Goal: Task Accomplishment & Management: Manage account settings

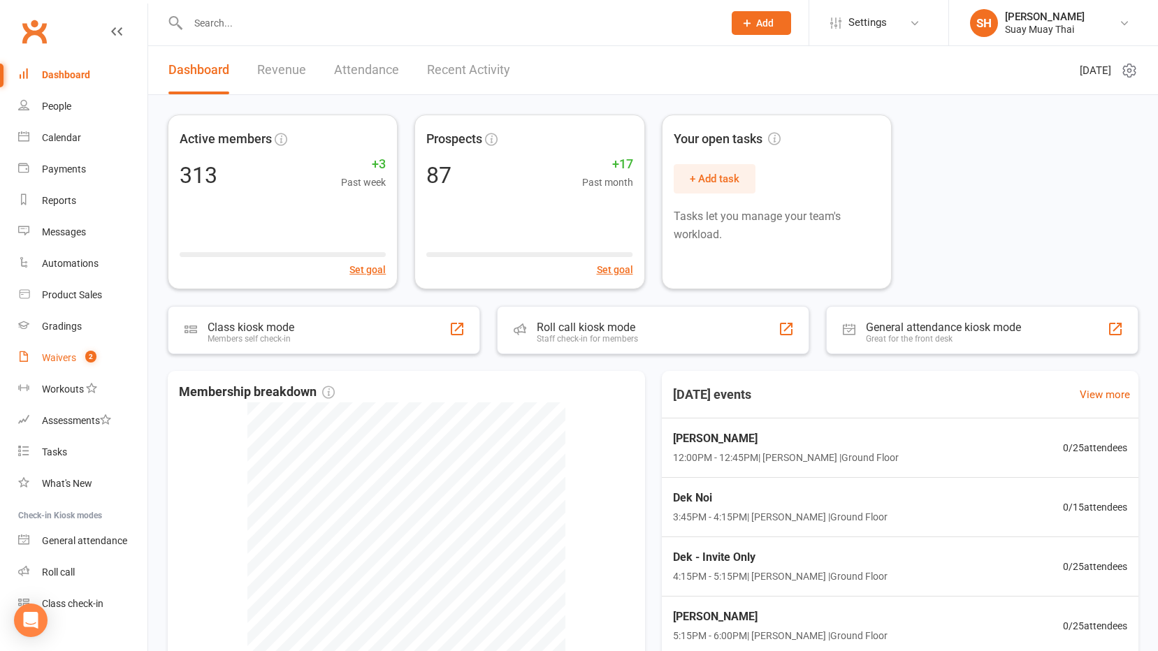
click at [57, 352] on div "Waivers" at bounding box center [59, 357] width 34 height 11
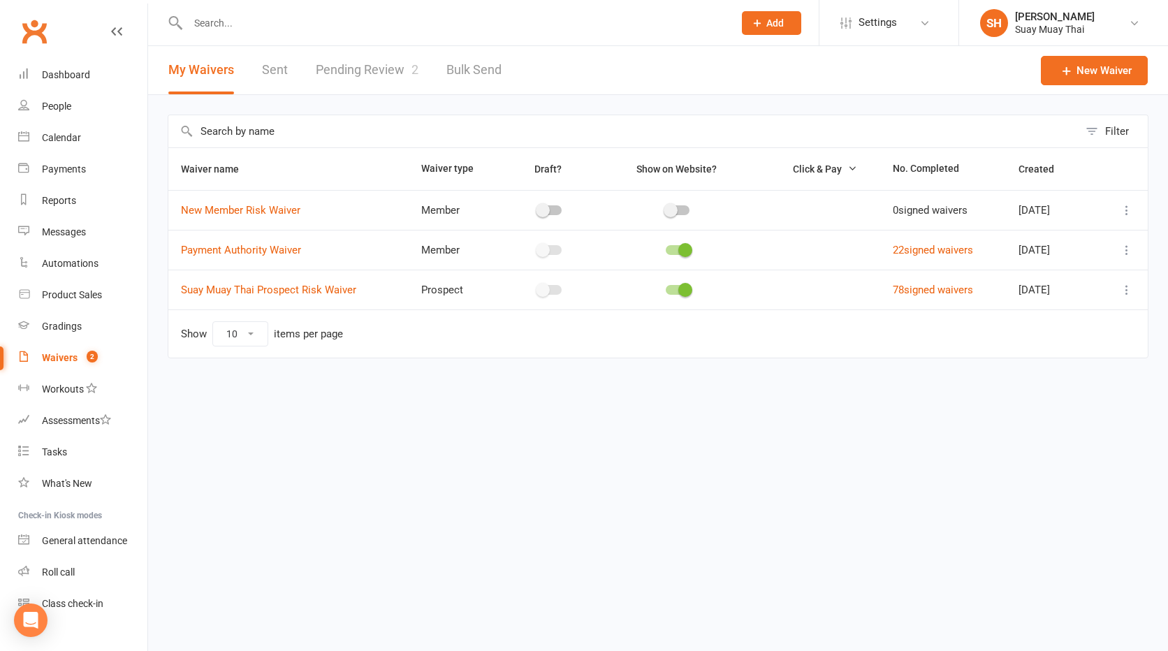
click at [388, 61] on link "Pending Review 2" at bounding box center [367, 70] width 103 height 48
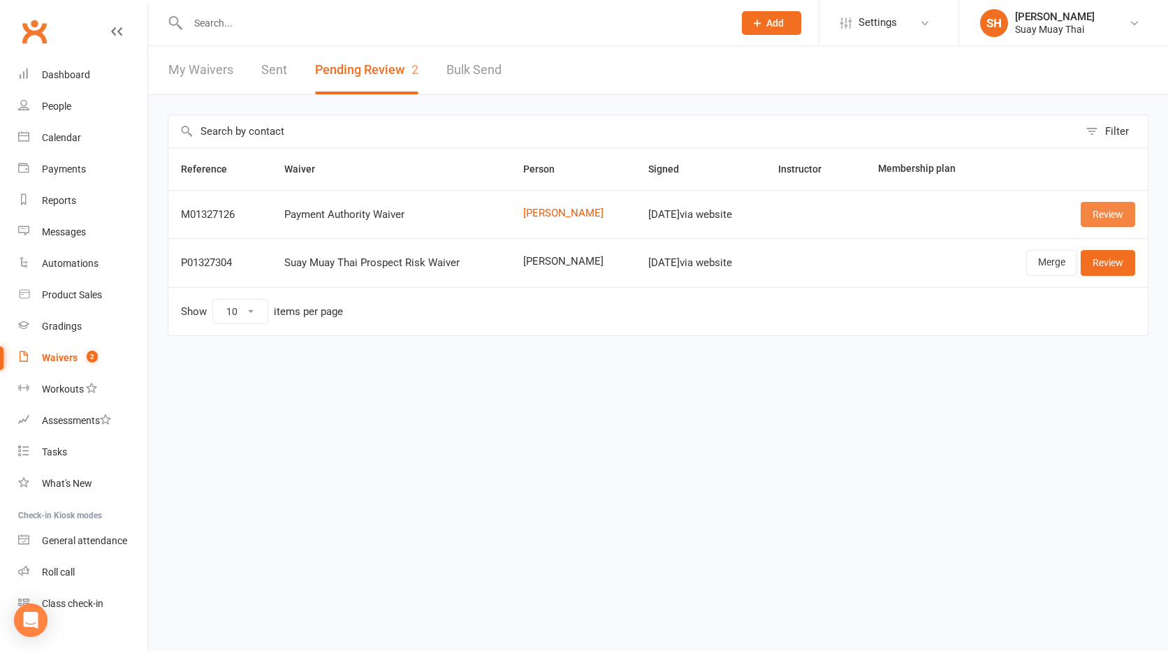
click at [1108, 211] on link "Review" at bounding box center [1108, 214] width 54 height 25
click at [1098, 212] on link "Review" at bounding box center [1108, 214] width 54 height 25
click at [1096, 217] on link "Review" at bounding box center [1108, 214] width 54 height 25
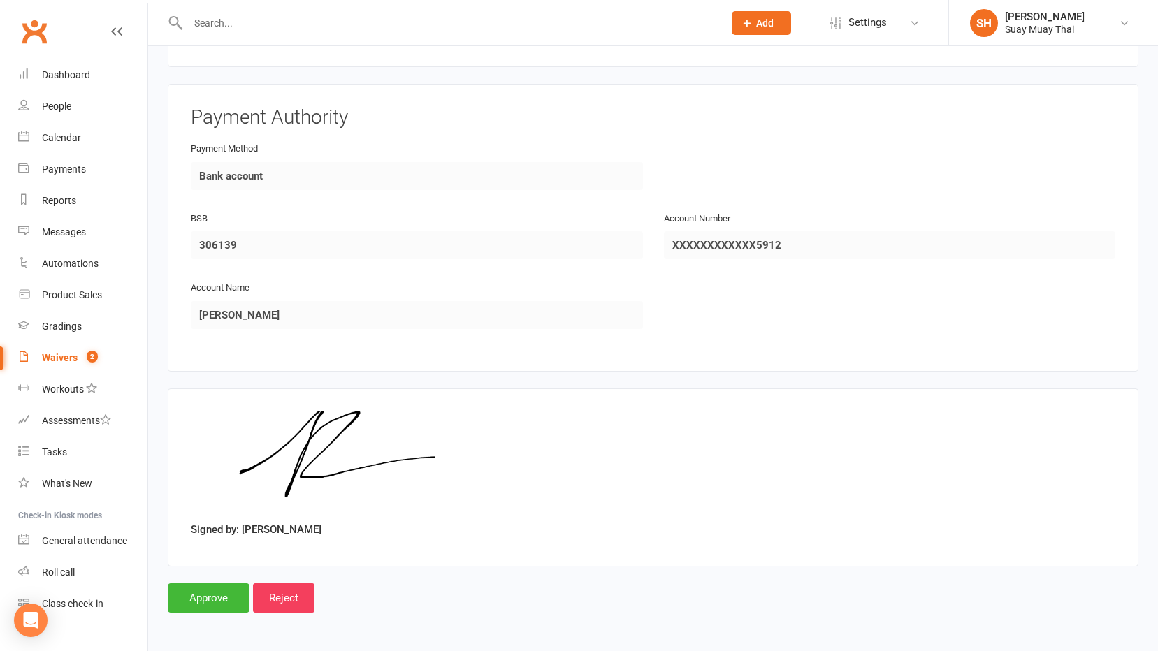
scroll to position [606, 0]
click at [208, 587] on input "Approve" at bounding box center [209, 596] width 82 height 29
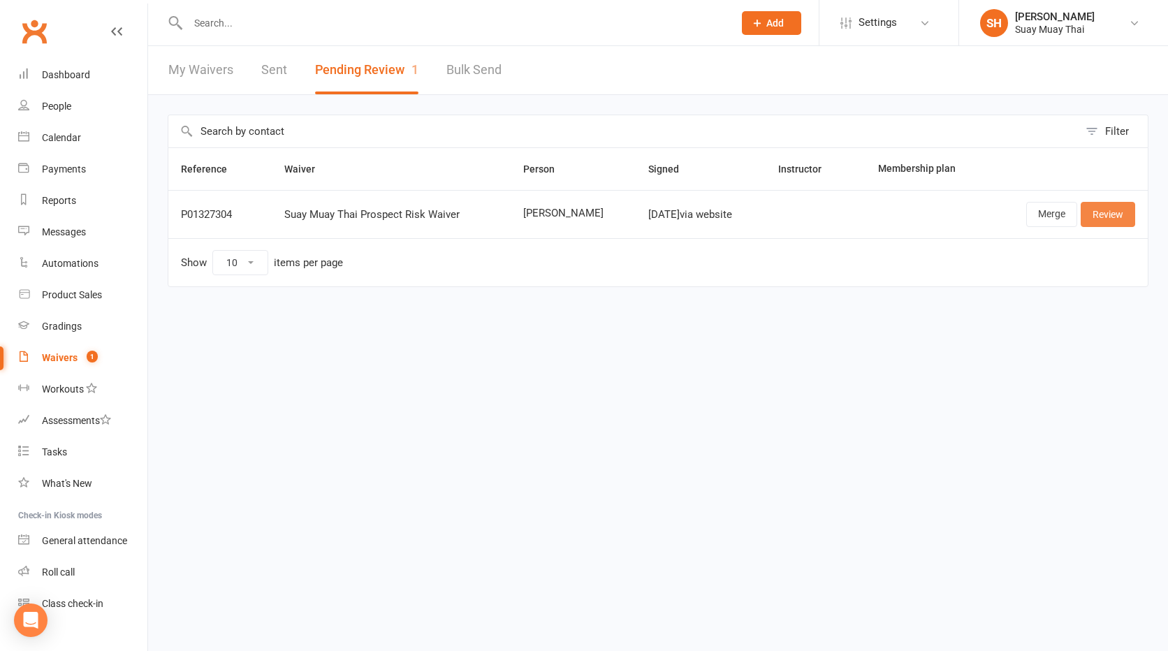
click at [1118, 206] on link "Review" at bounding box center [1108, 214] width 54 height 25
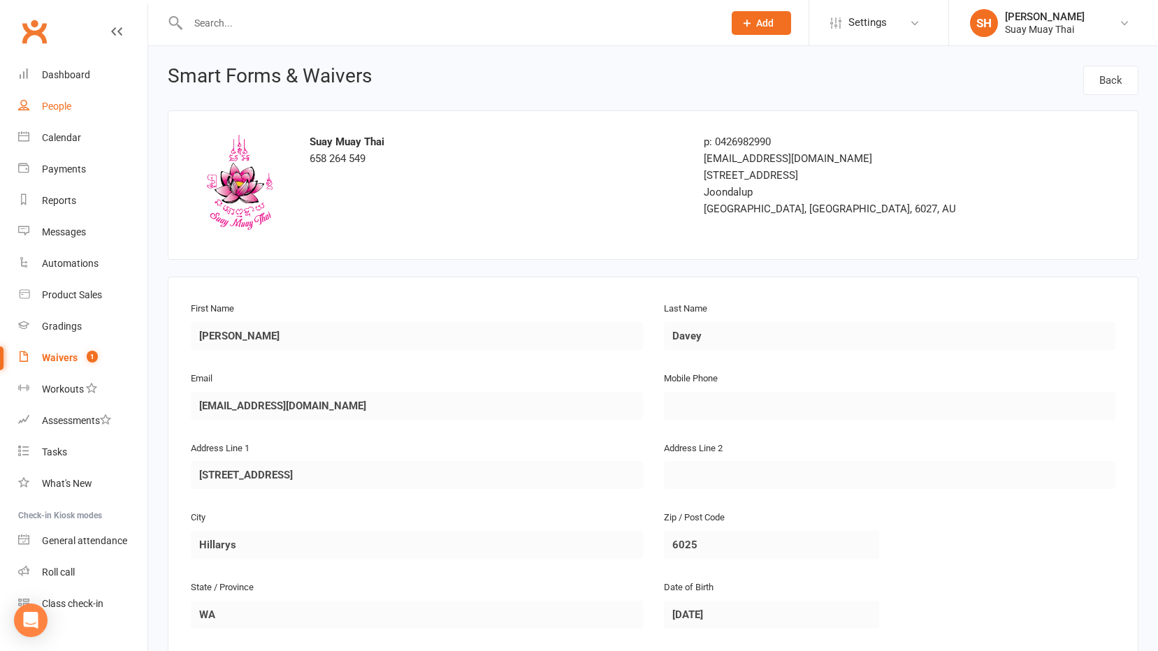
click at [69, 105] on div "People" at bounding box center [56, 106] width 29 height 11
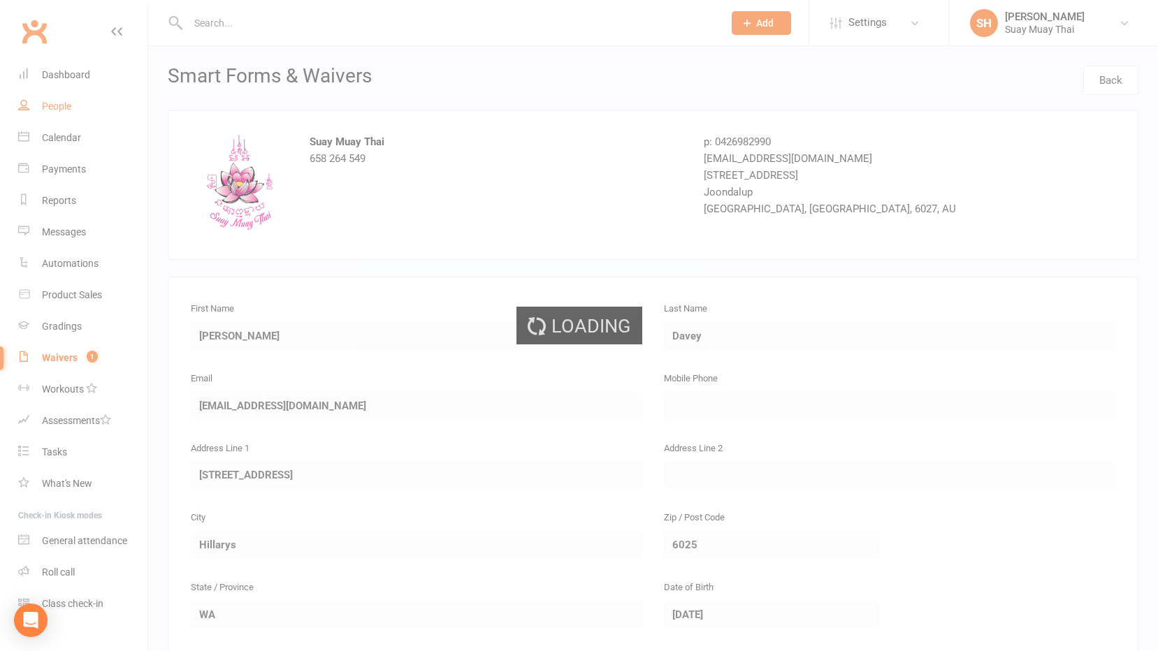
select select "100"
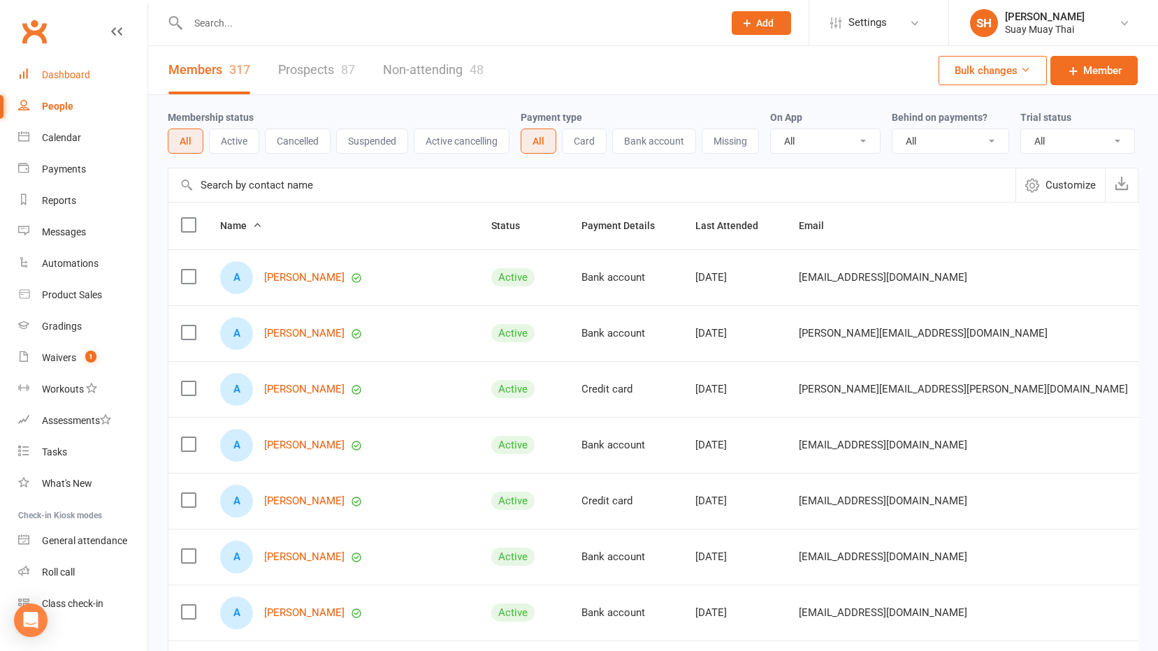
click at [66, 78] on div "Dashboard" at bounding box center [66, 74] width 48 height 11
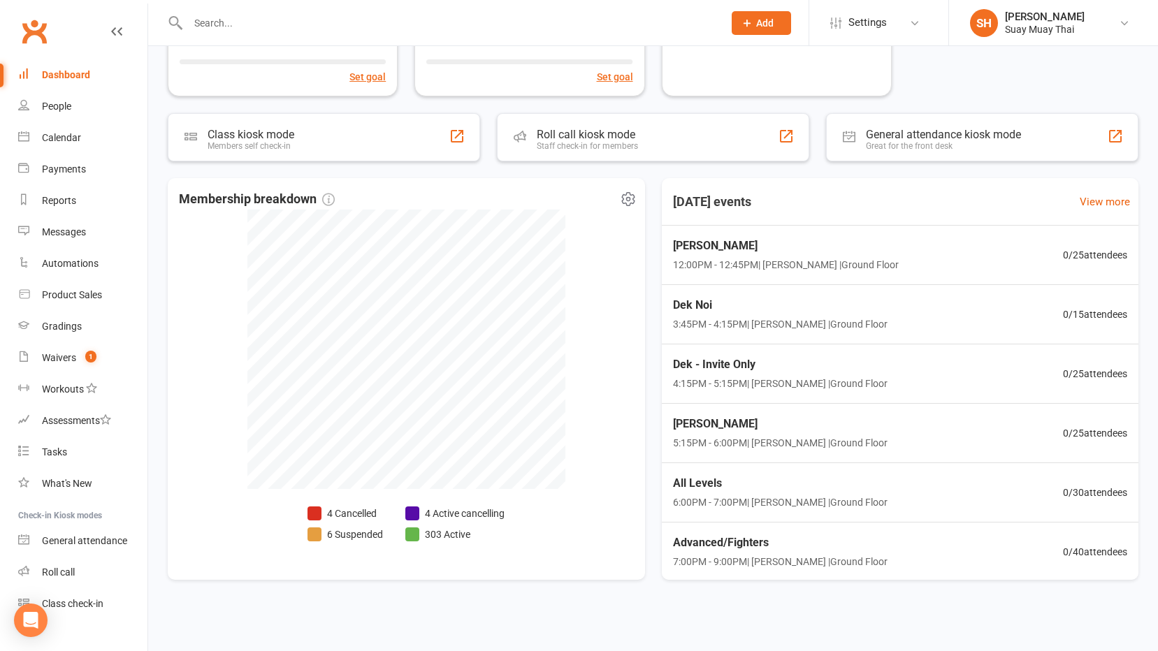
scroll to position [195, 0]
click at [346, 509] on li "4 Cancelled" at bounding box center [344, 511] width 75 height 15
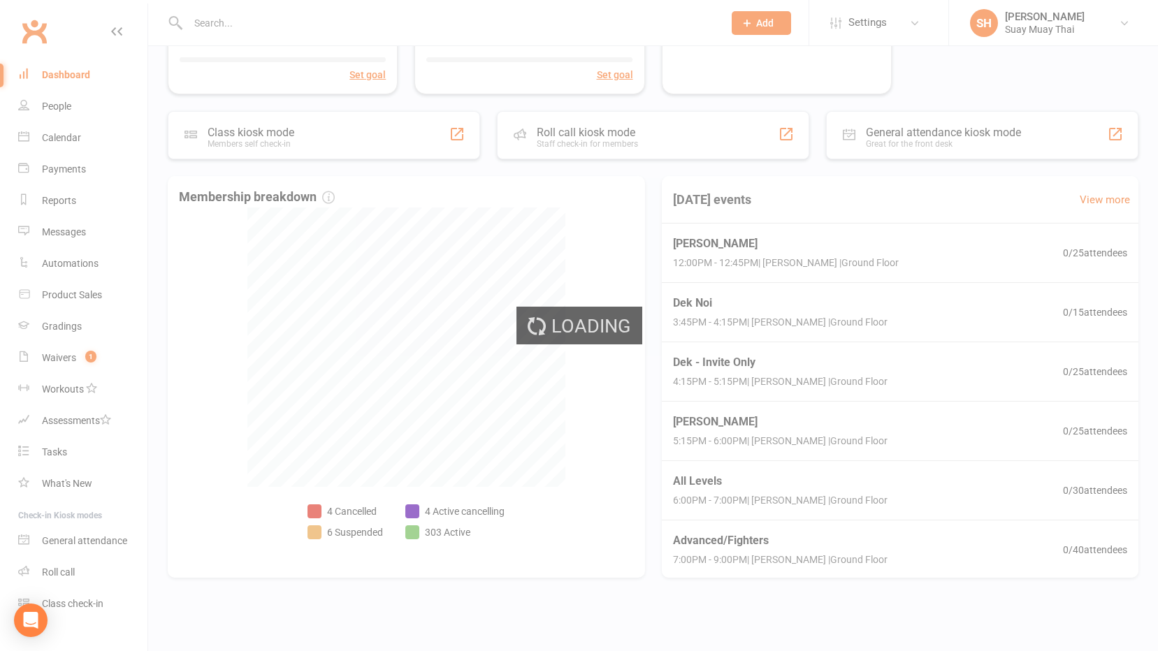
select select "no_trial"
select select "100"
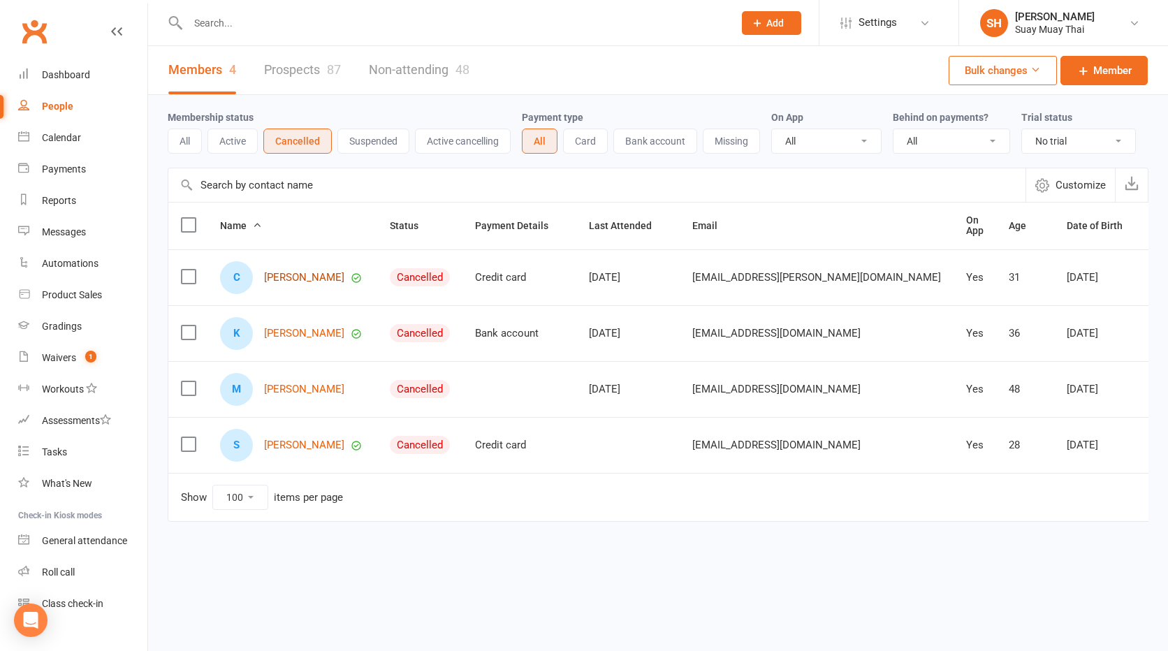
click at [292, 277] on link "[PERSON_NAME]" at bounding box center [304, 278] width 80 height 12
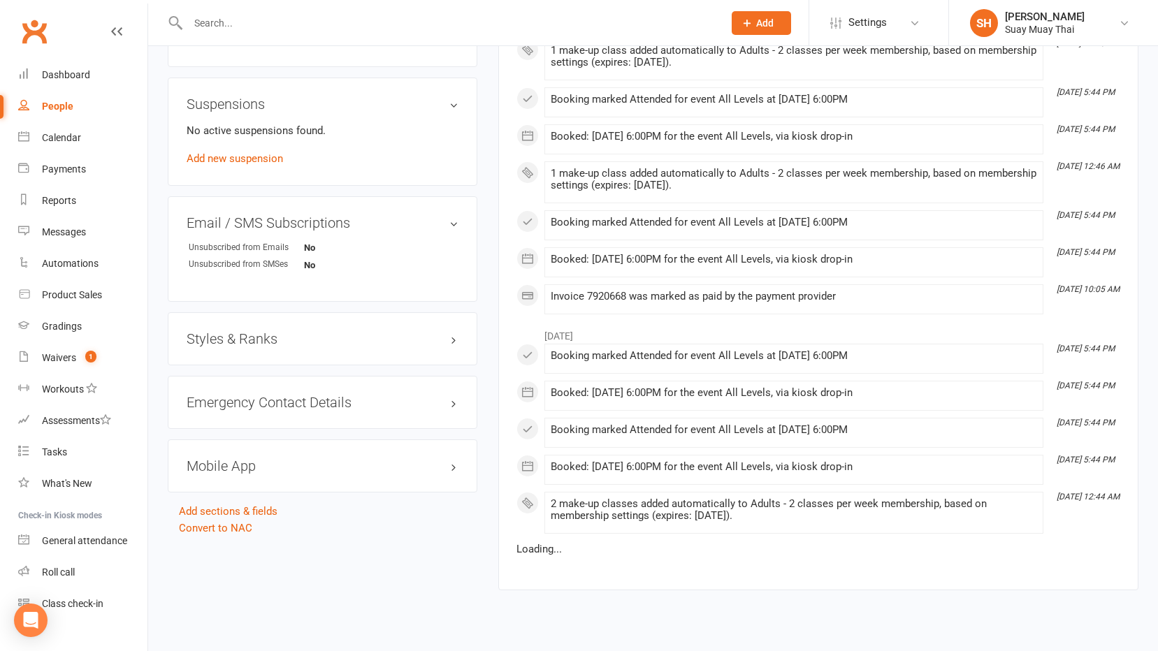
scroll to position [820, 0]
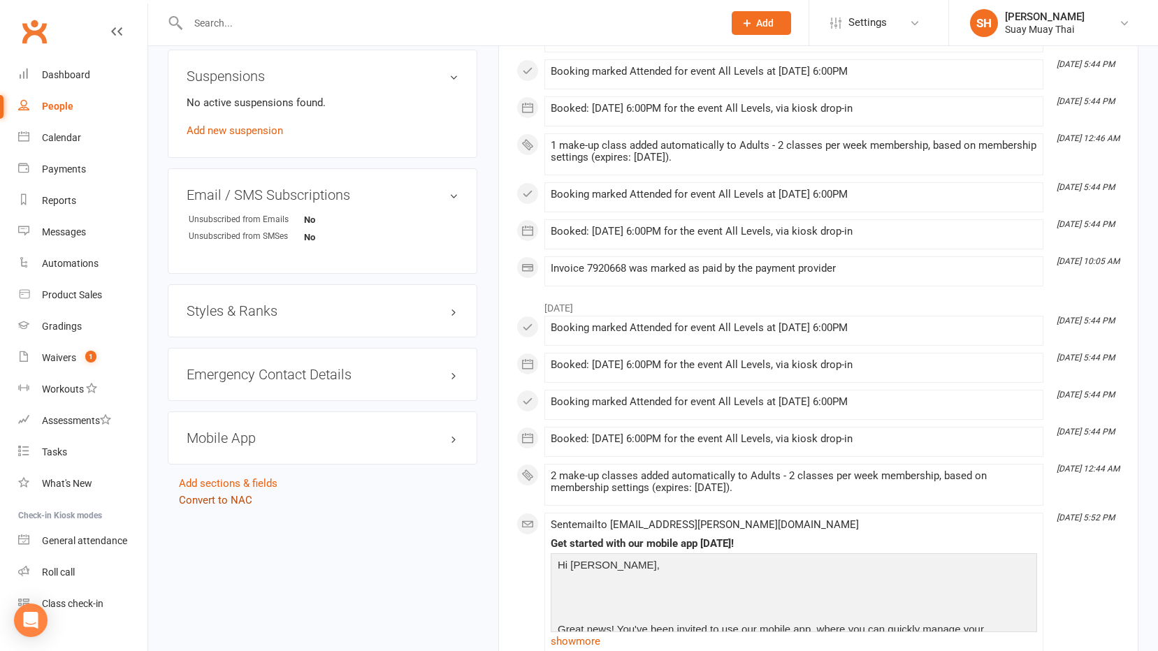
click at [217, 496] on link "Convert to NAC" at bounding box center [215, 500] width 73 height 13
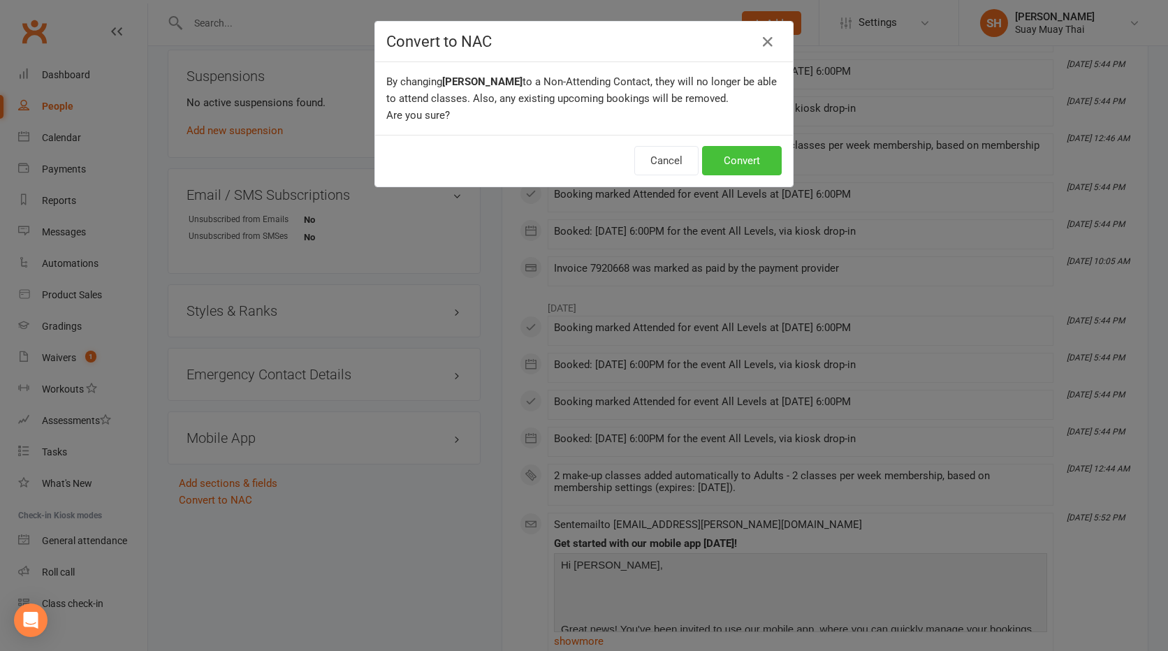
click at [734, 158] on button "Convert" at bounding box center [742, 160] width 80 height 29
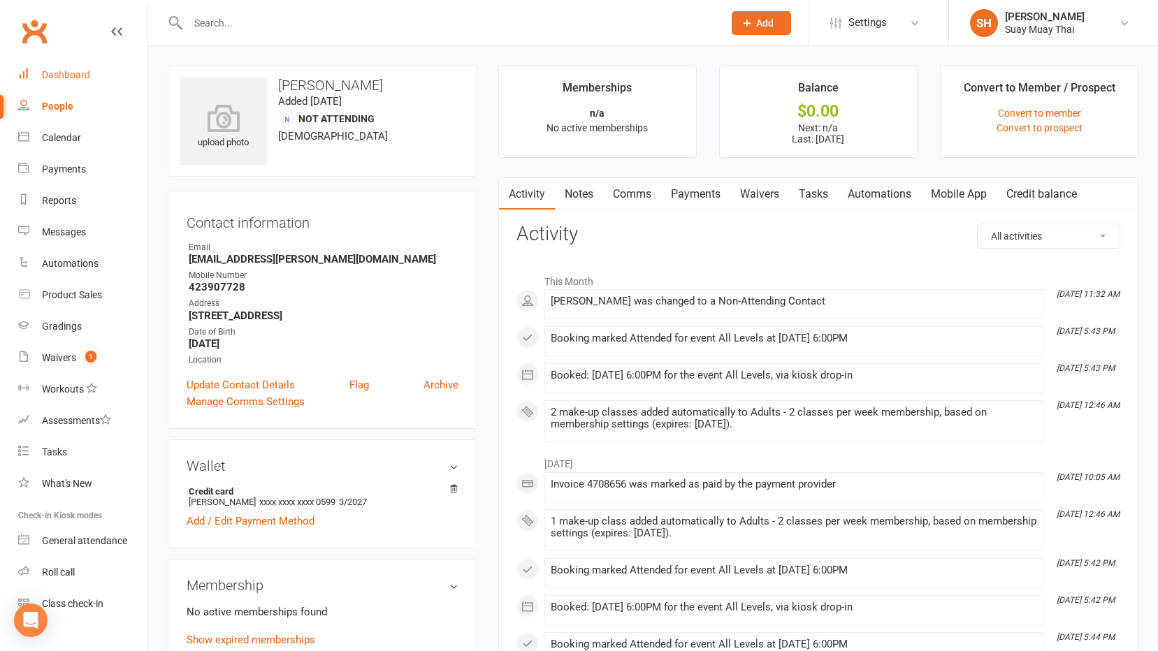
click at [63, 74] on div "Dashboard" at bounding box center [66, 74] width 48 height 11
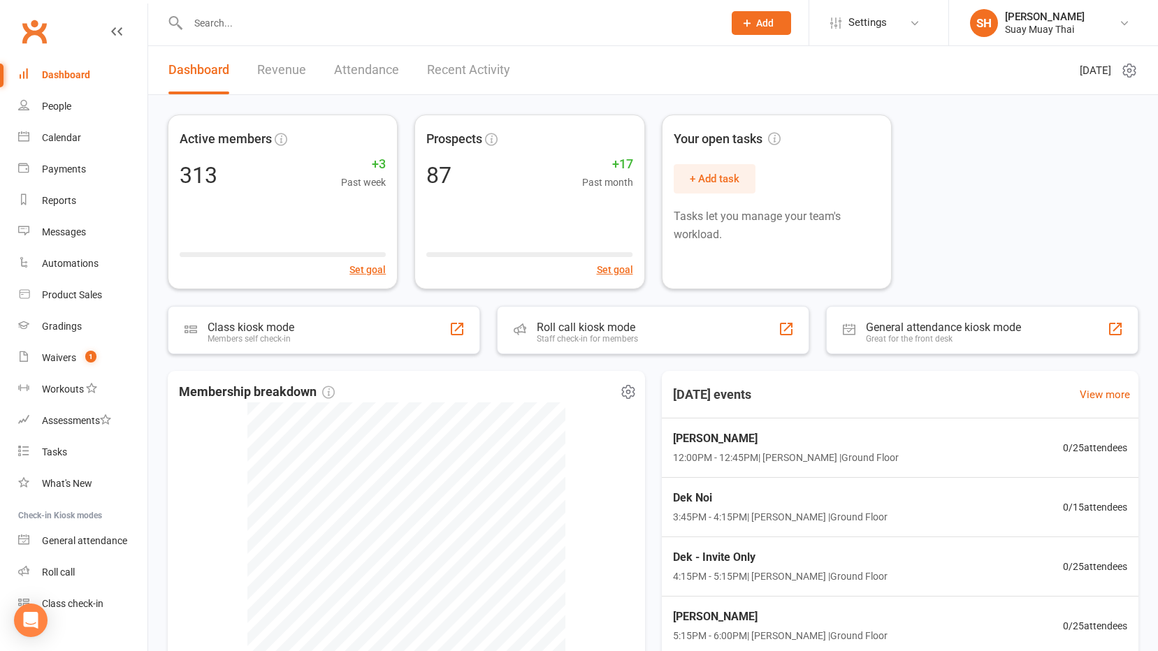
scroll to position [140, 0]
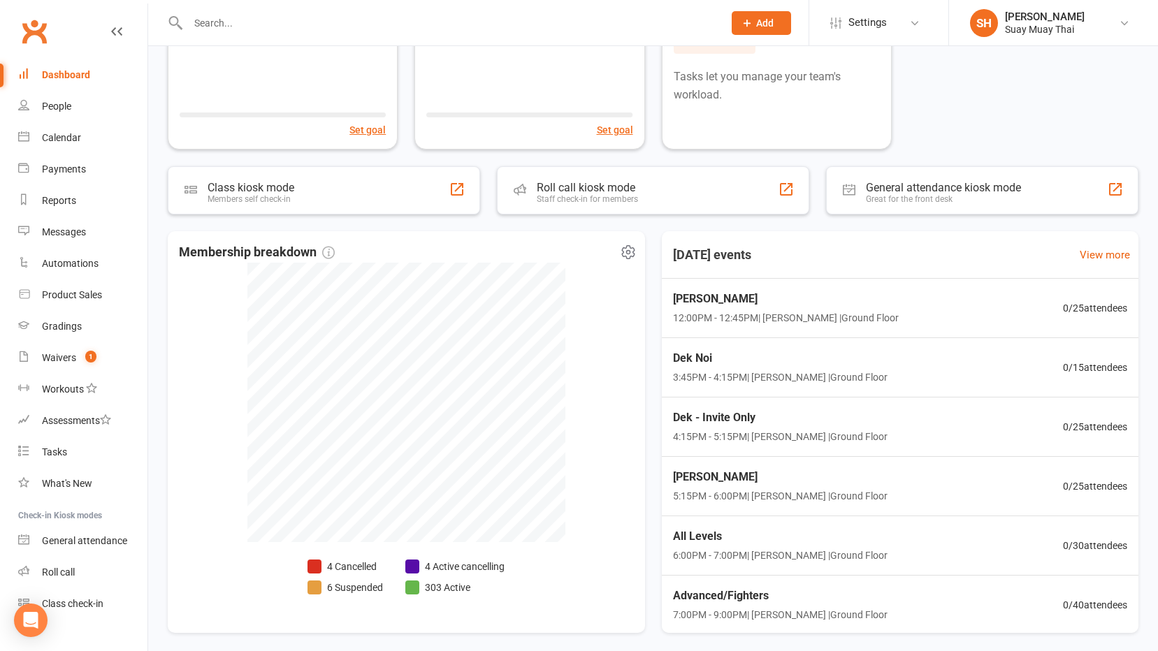
click at [367, 562] on li "4 Cancelled" at bounding box center [344, 566] width 75 height 15
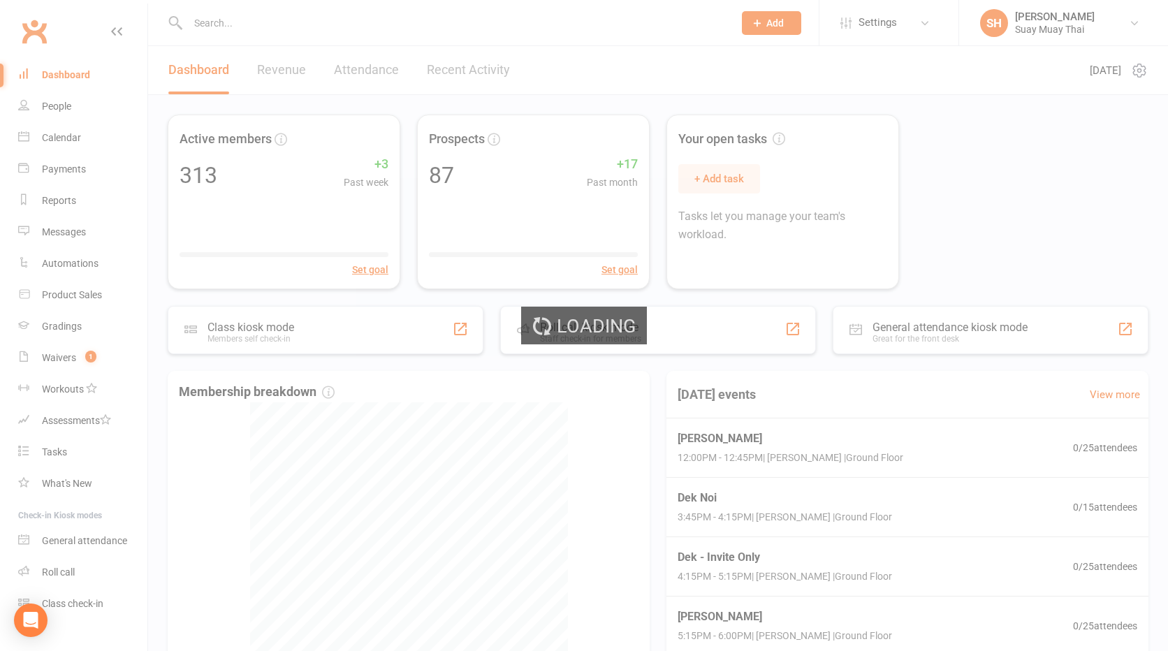
select select "no_trial"
select select "100"
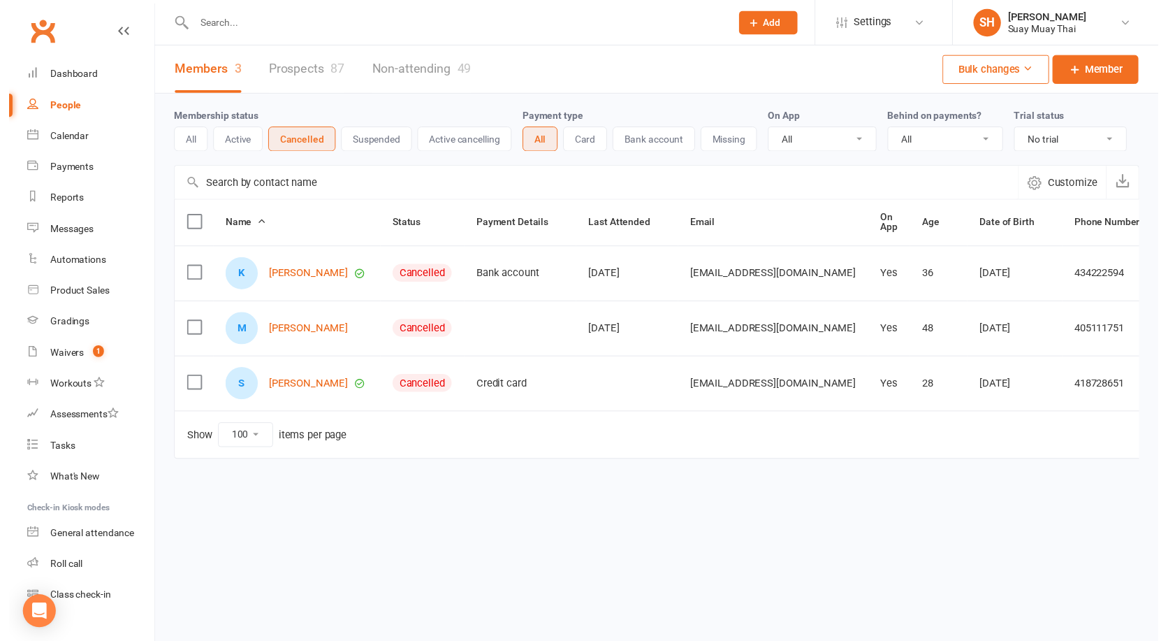
scroll to position [0, 71]
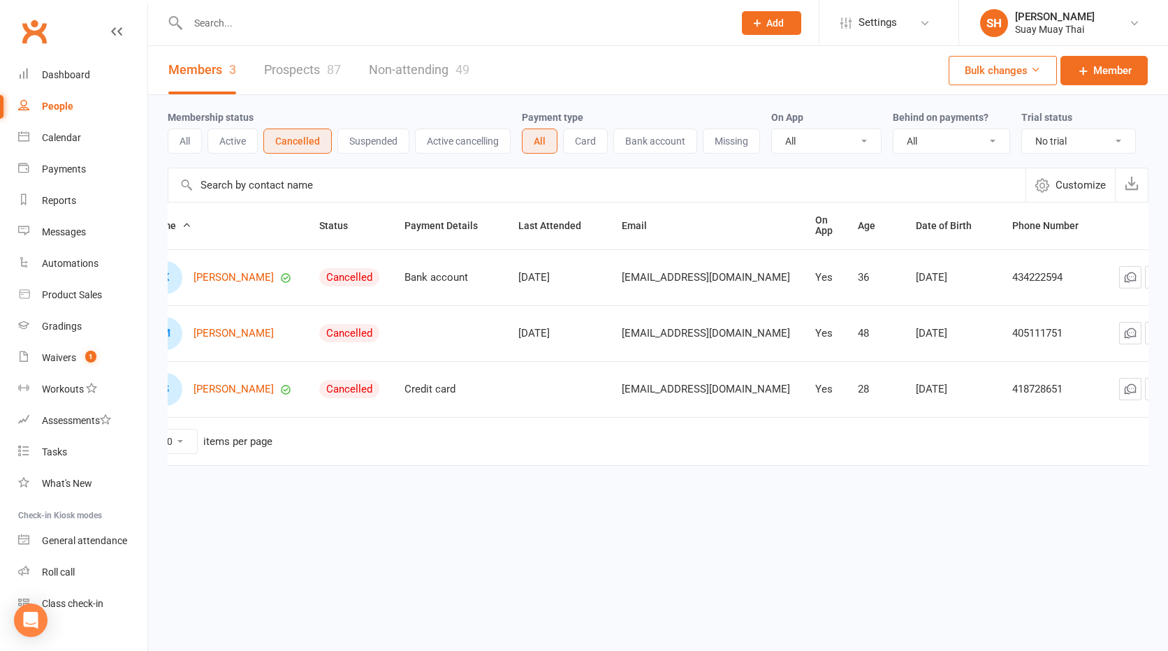
click at [1157, 388] on icon at bounding box center [1179, 389] width 14 height 14
click at [1047, 418] on link "Convert to NAC" at bounding box center [1065, 417] width 138 height 28
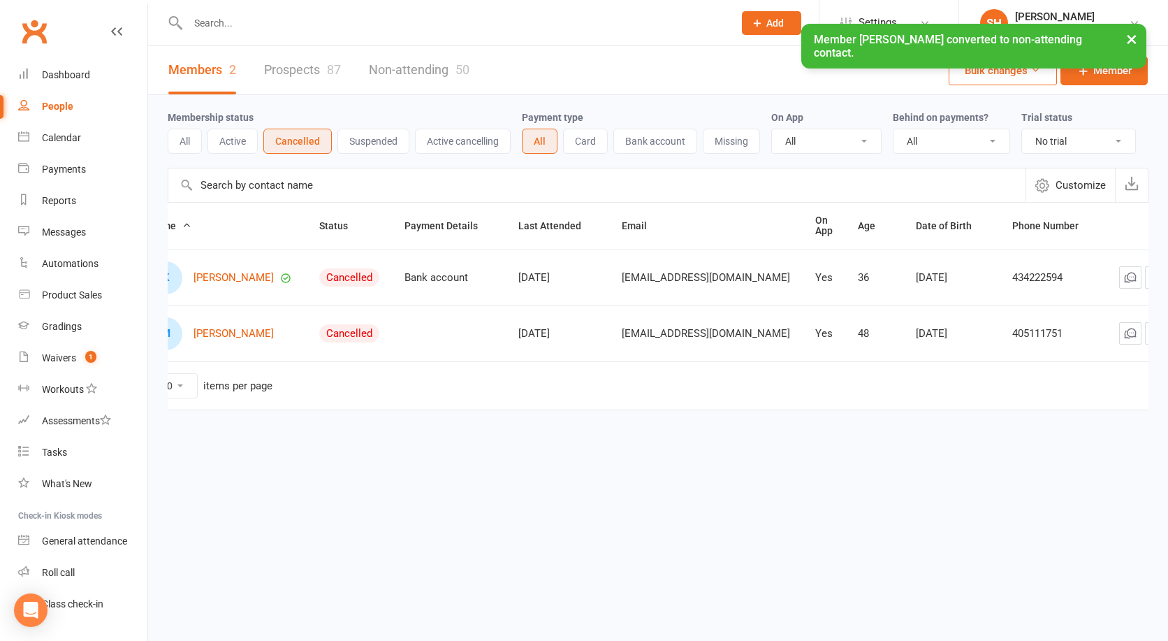
scroll to position [0, 34]
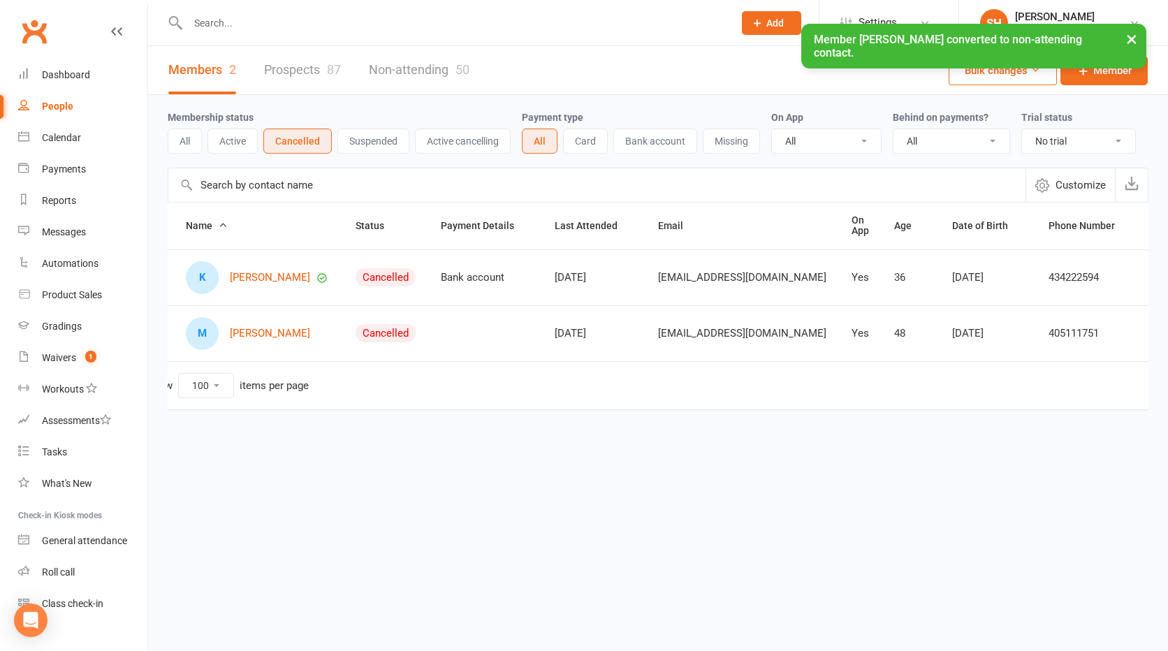
click at [1047, 359] on link "Convert to NAC" at bounding box center [1065, 361] width 138 height 28
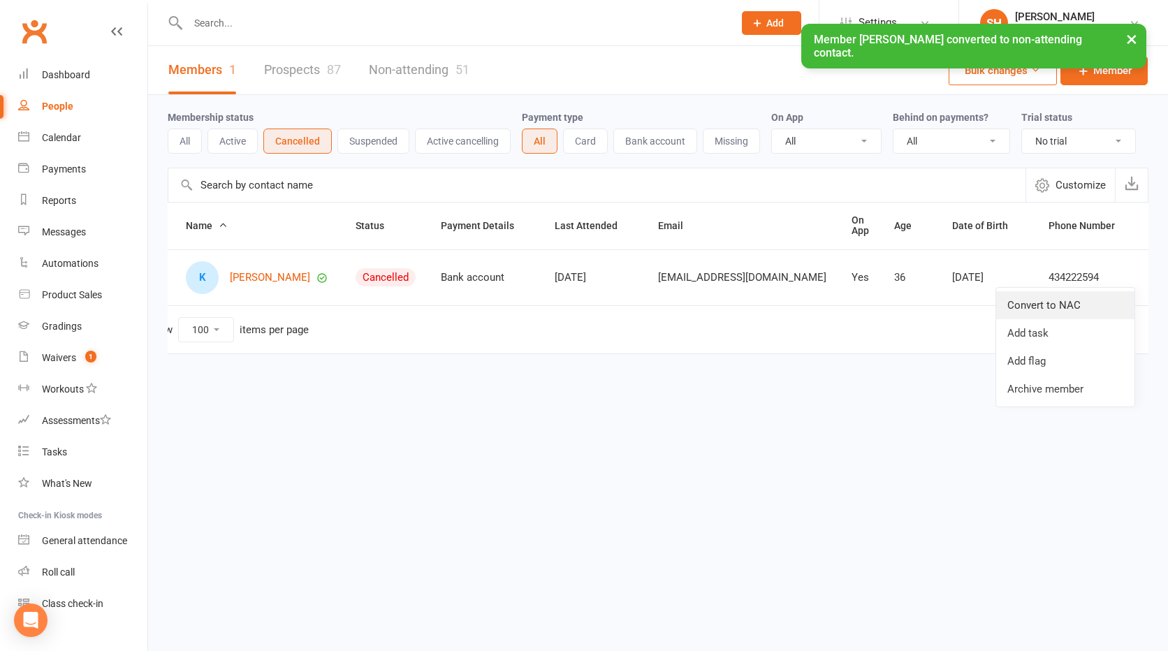
click at [1043, 299] on link "Convert to NAC" at bounding box center [1065, 305] width 138 height 28
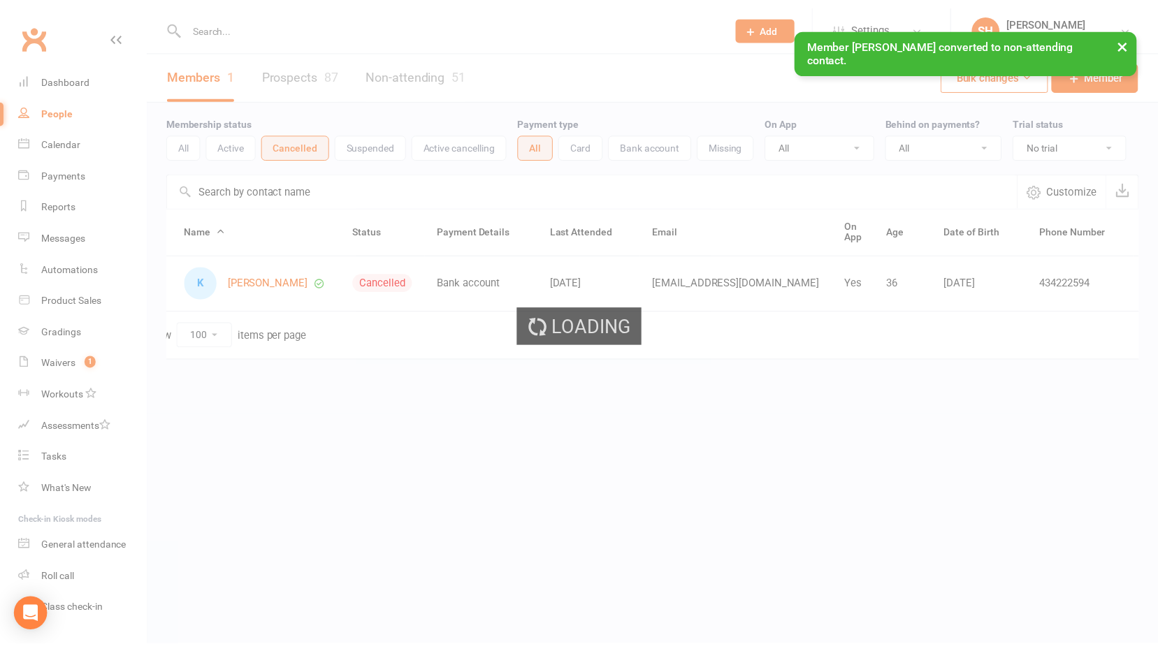
scroll to position [0, 0]
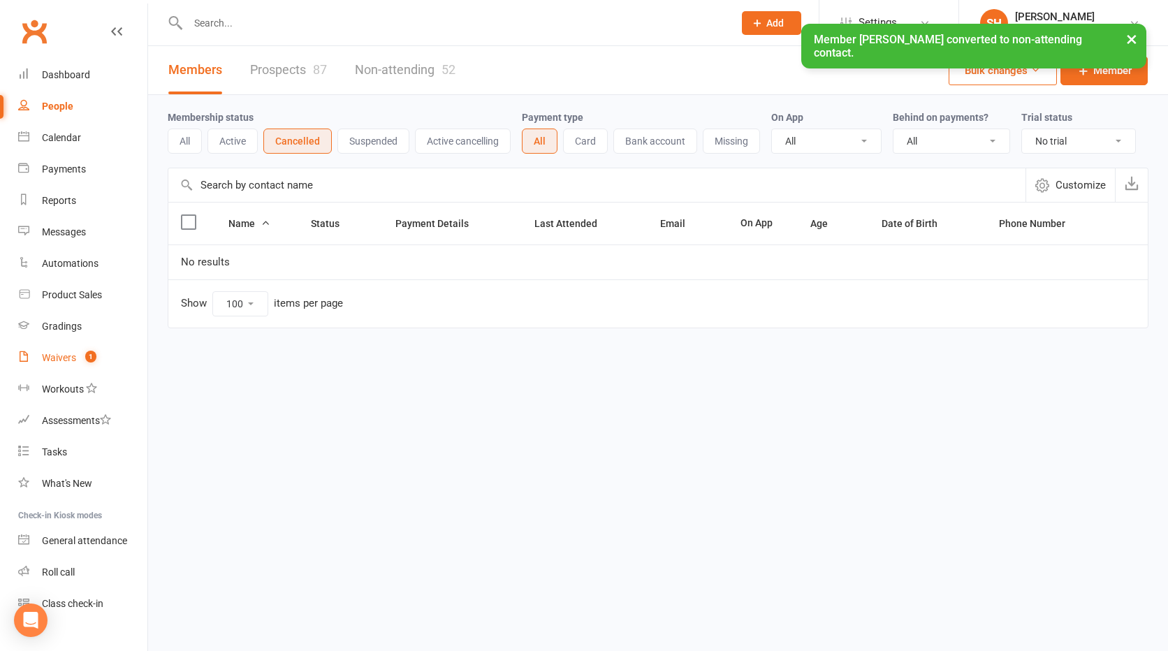
click at [48, 356] on div "Waivers" at bounding box center [59, 357] width 34 height 11
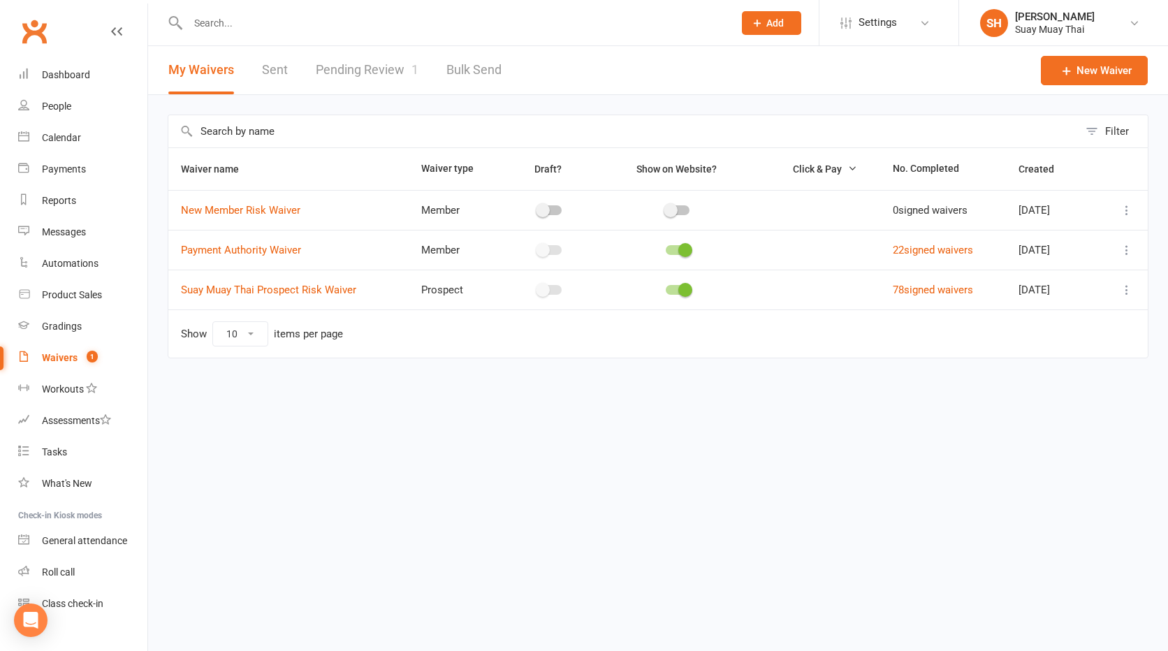
click at [387, 73] on link "Pending Review 1" at bounding box center [367, 70] width 103 height 48
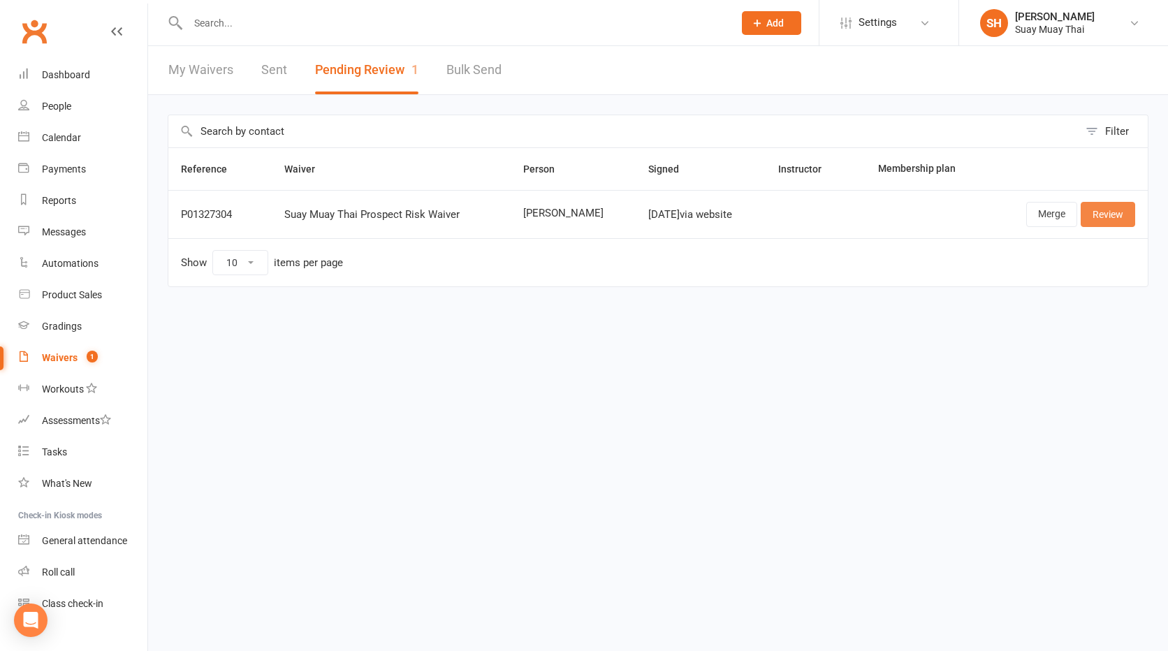
click at [1123, 209] on link "Review" at bounding box center [1108, 214] width 54 height 25
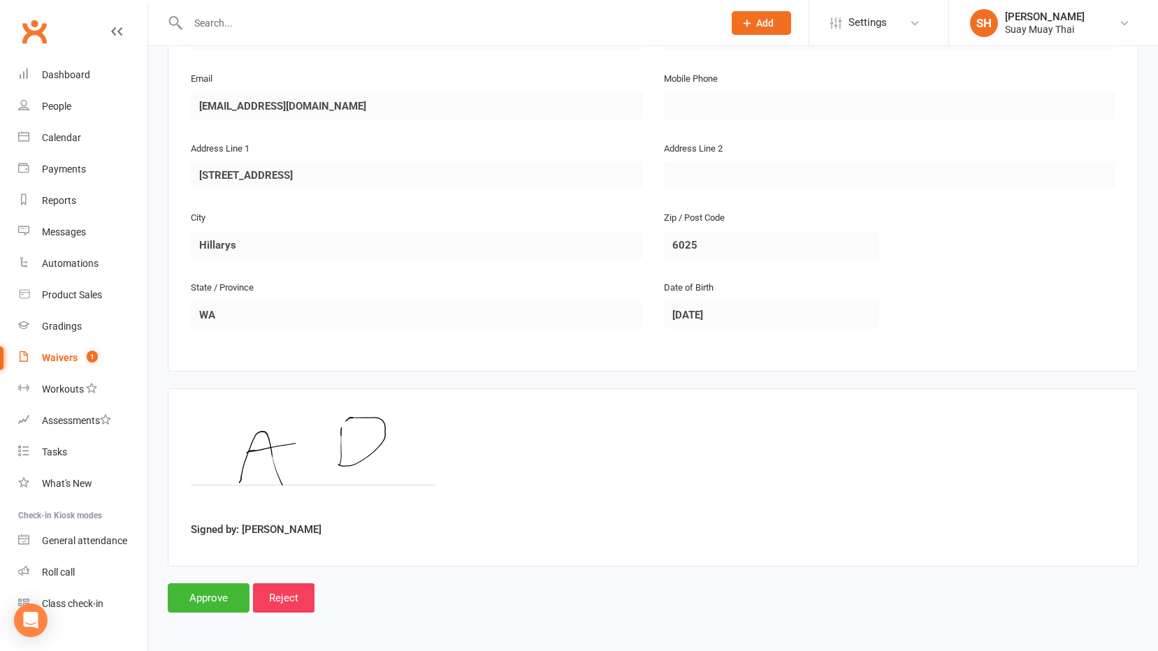
scroll to position [301, 0]
click at [226, 596] on input "Approve" at bounding box center [209, 596] width 82 height 29
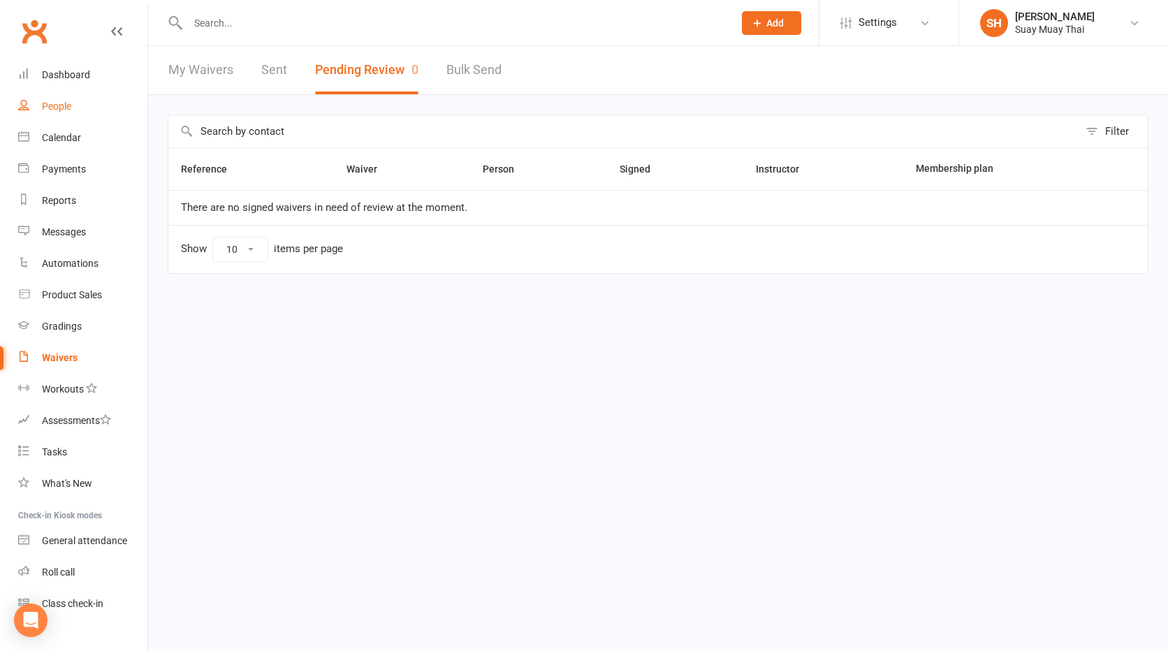
click at [51, 103] on div "People" at bounding box center [56, 106] width 29 height 11
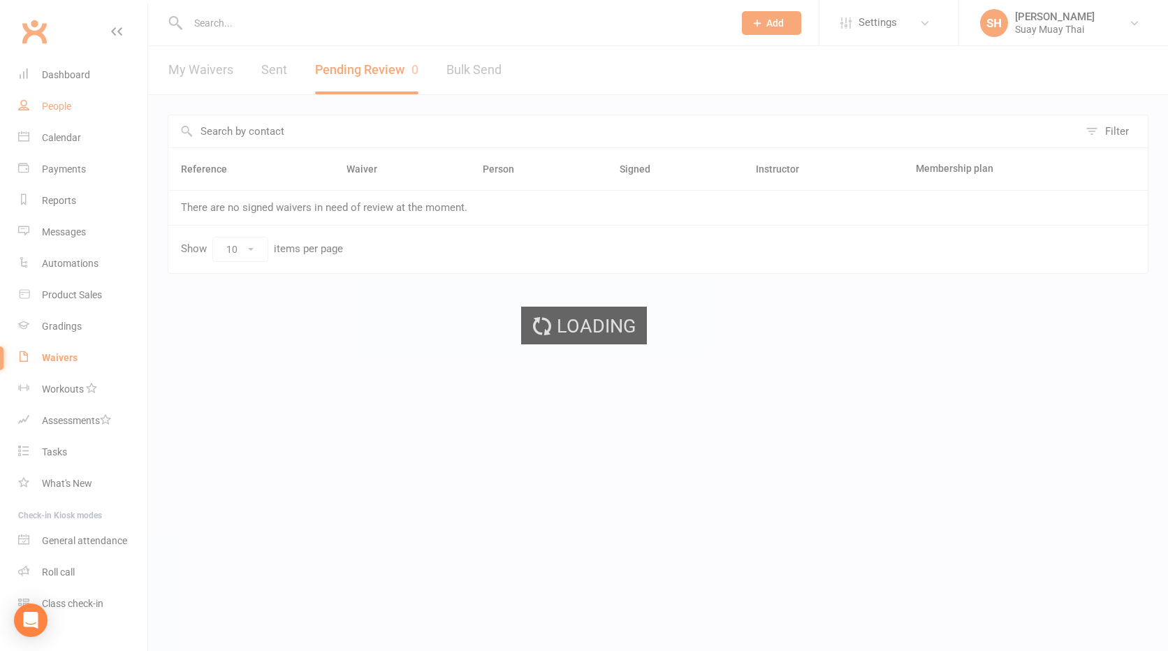
select select "100"
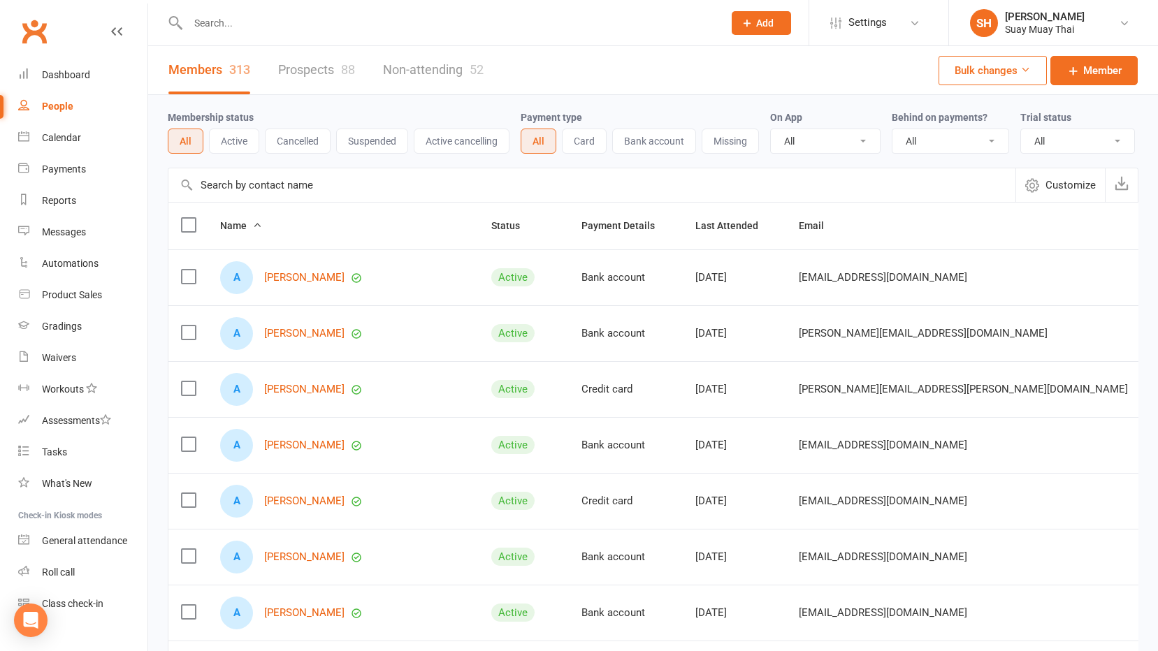
click at [252, 21] on input "text" at bounding box center [449, 23] width 530 height 20
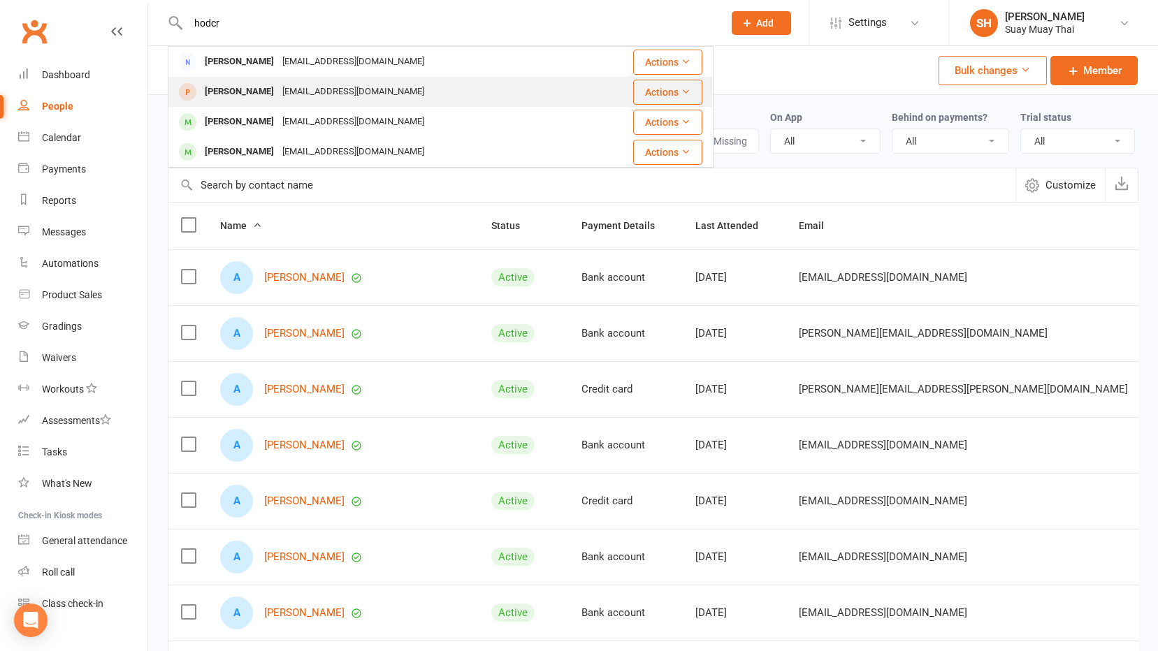
type input "hodcr"
click at [217, 89] on div "[PERSON_NAME]" at bounding box center [240, 92] width 78 height 20
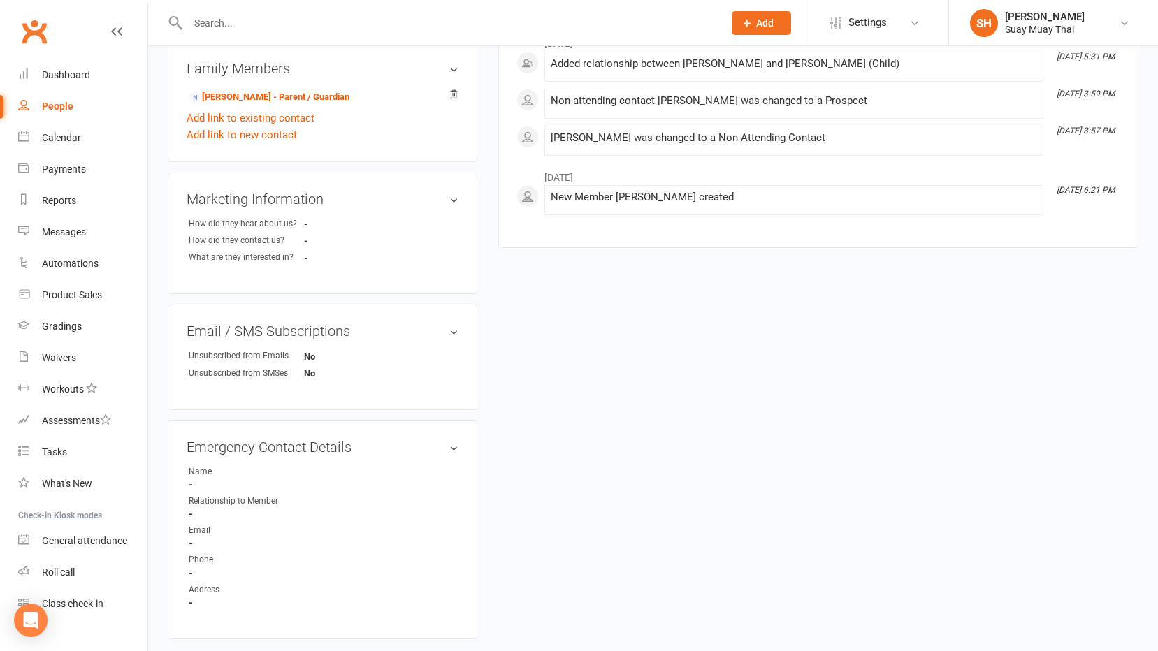
scroll to position [485, 0]
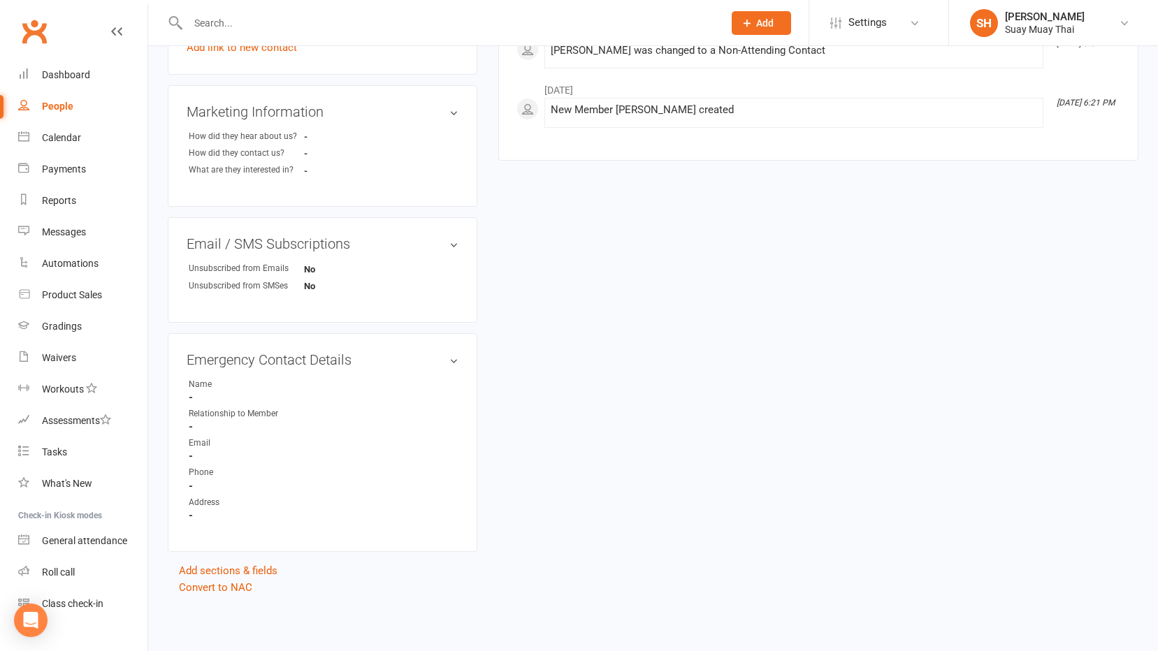
click at [209, 564] on aside "upload photo [PERSON_NAME] Added [DATE] prospect [DEMOGRAPHIC_DATA] Contact inf…" at bounding box center [323, 88] width 310 height 1015
click at [207, 569] on link "Add sections & fields" at bounding box center [228, 571] width 99 height 13
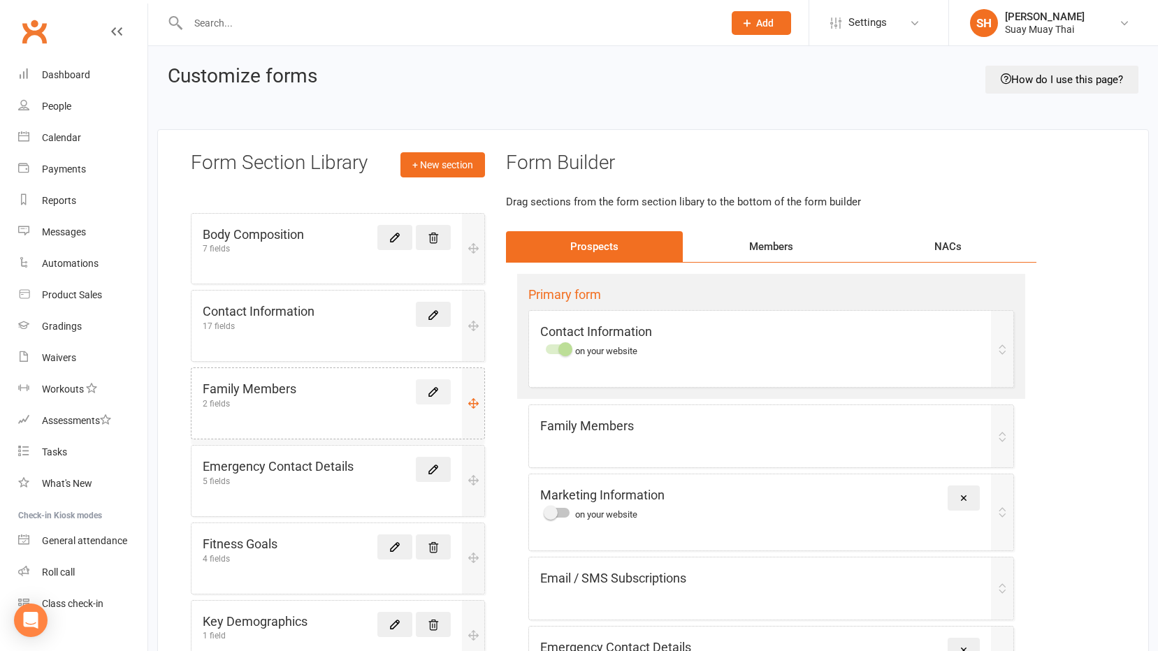
click at [435, 389] on icon at bounding box center [433, 392] width 8 height 8
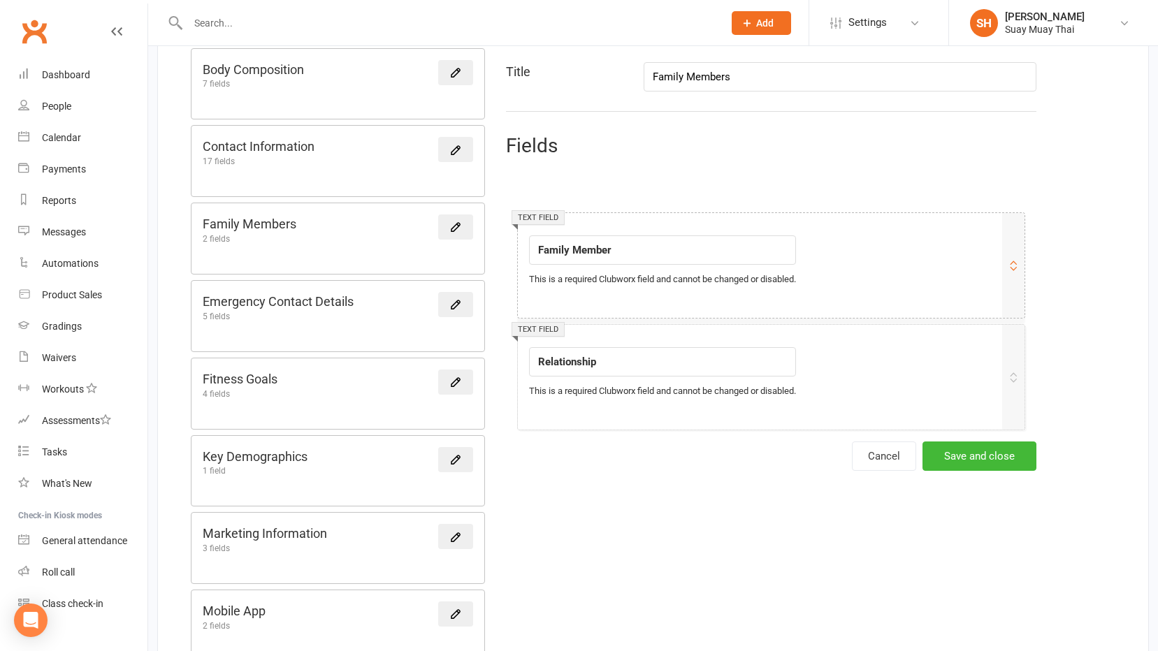
scroll to position [279, 0]
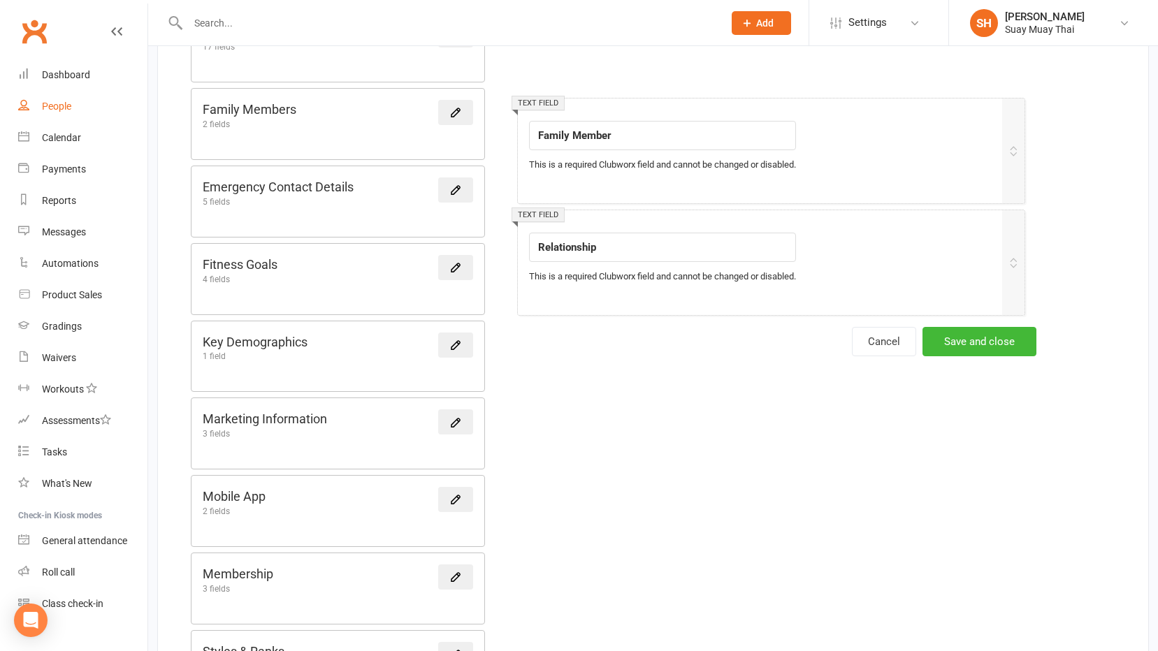
click at [55, 105] on div "People" at bounding box center [56, 106] width 29 height 11
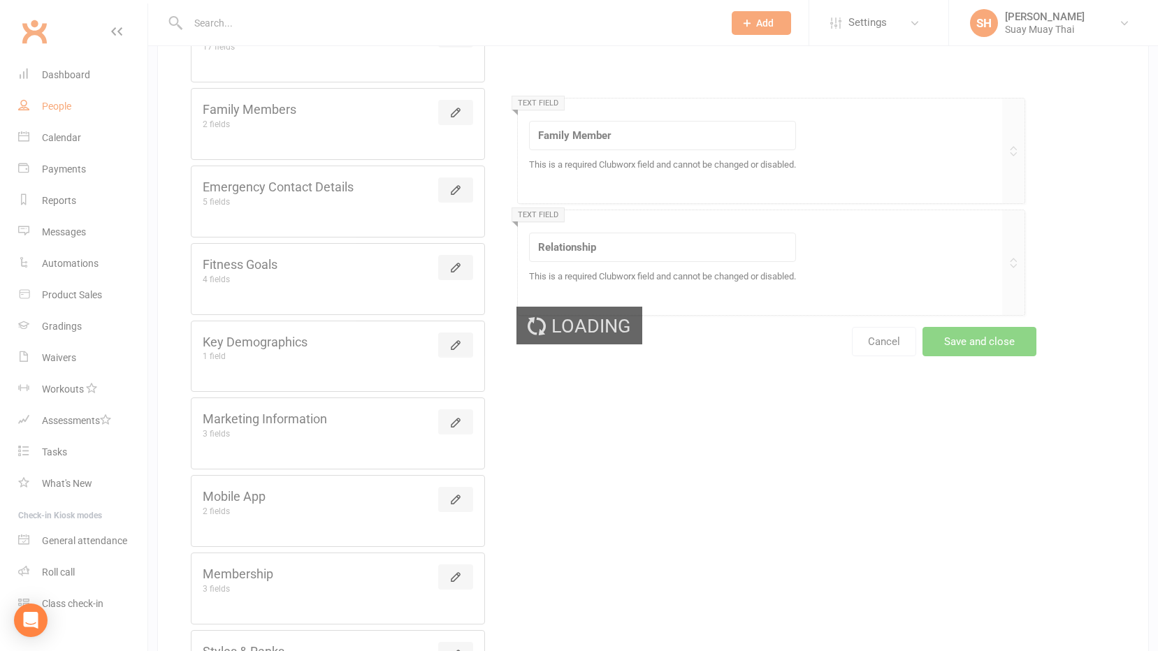
select select "100"
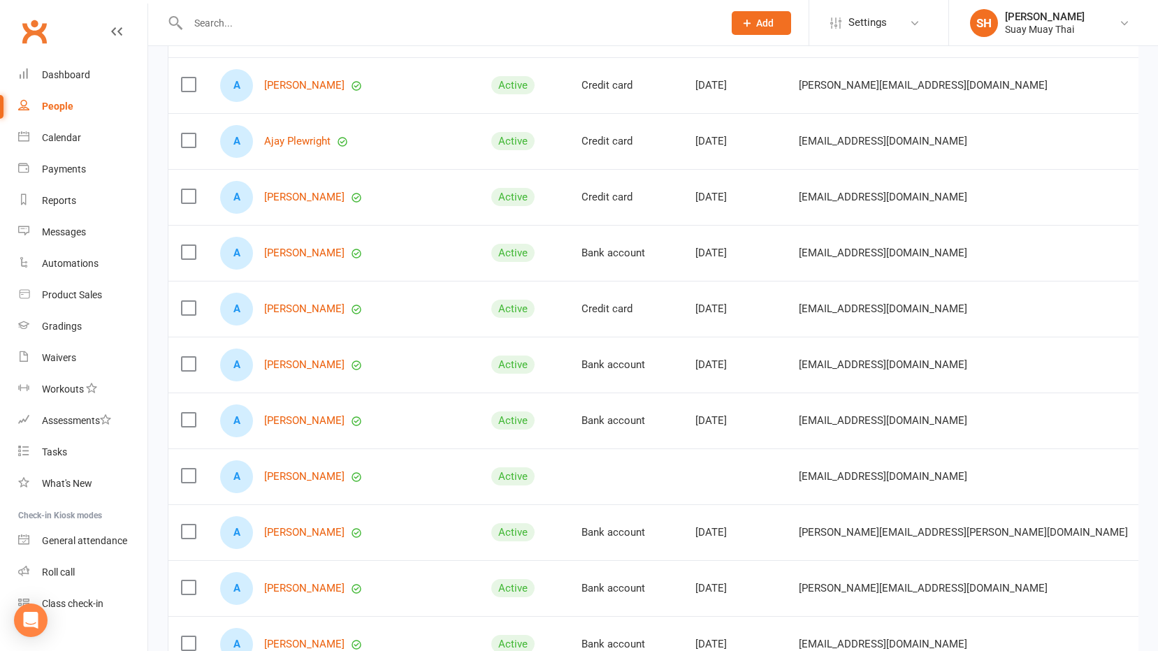
scroll to position [559, 0]
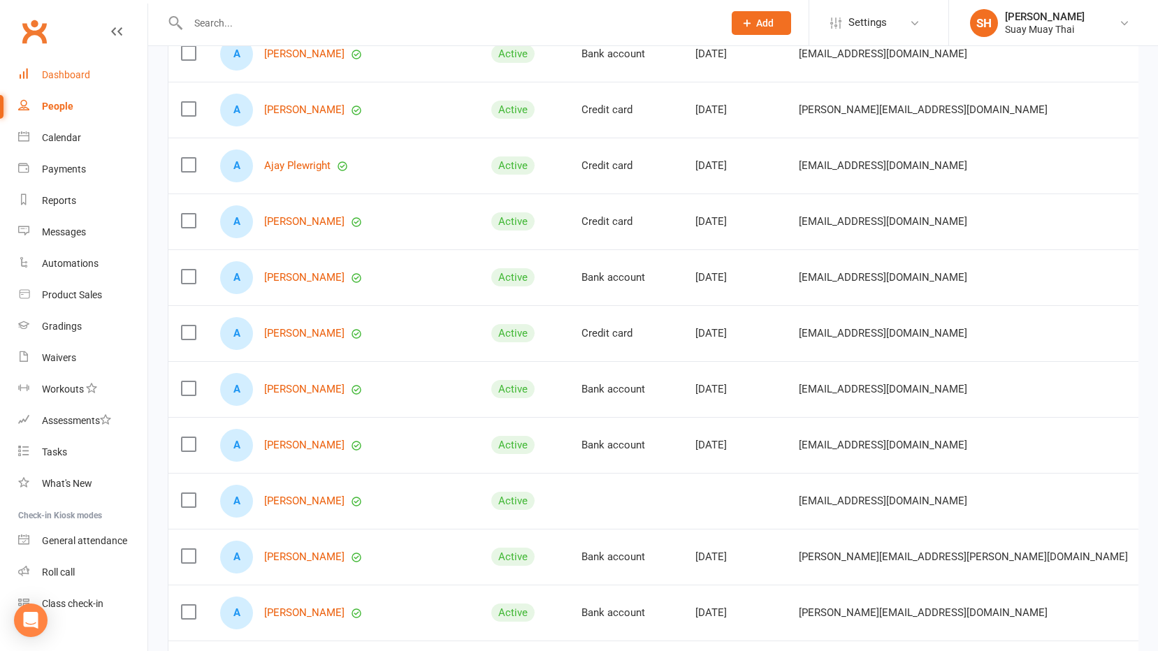
click at [67, 68] on link "Dashboard" at bounding box center [82, 74] width 129 height 31
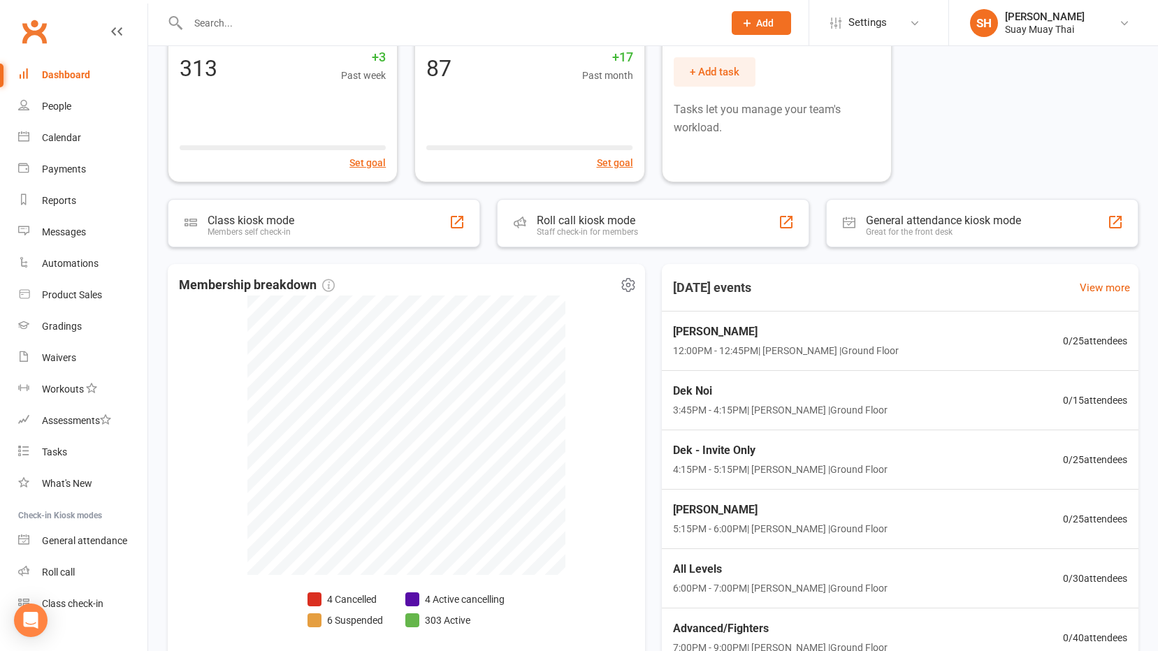
scroll to position [195, 0]
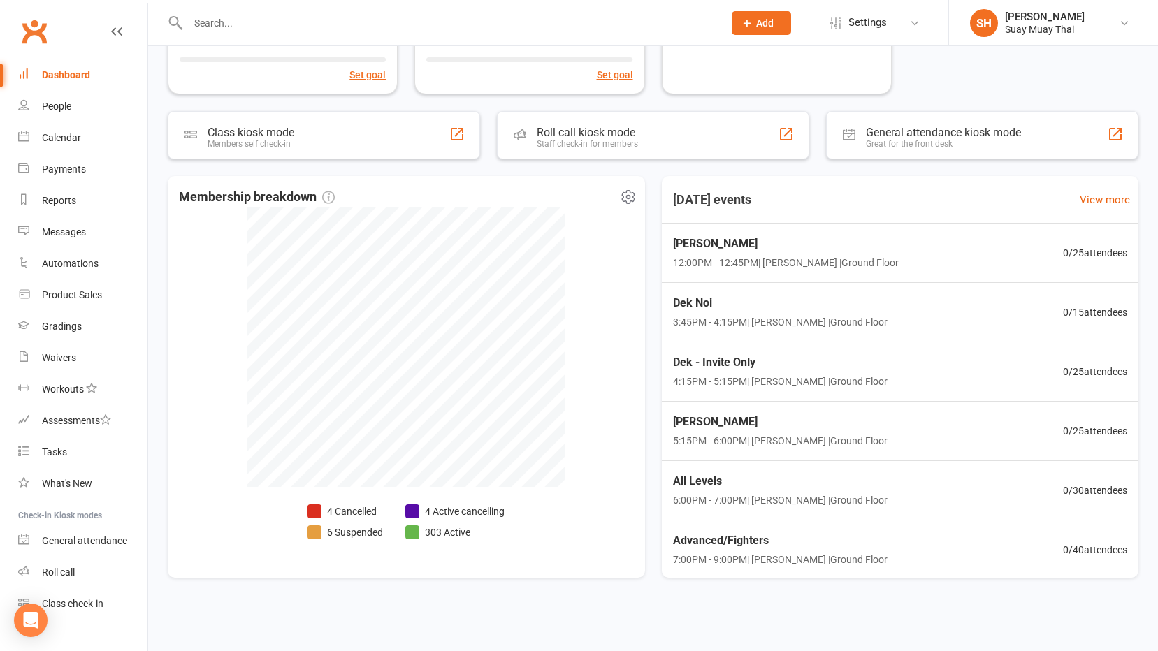
click at [462, 509] on li "4 Active cancelling" at bounding box center [454, 511] width 99 height 15
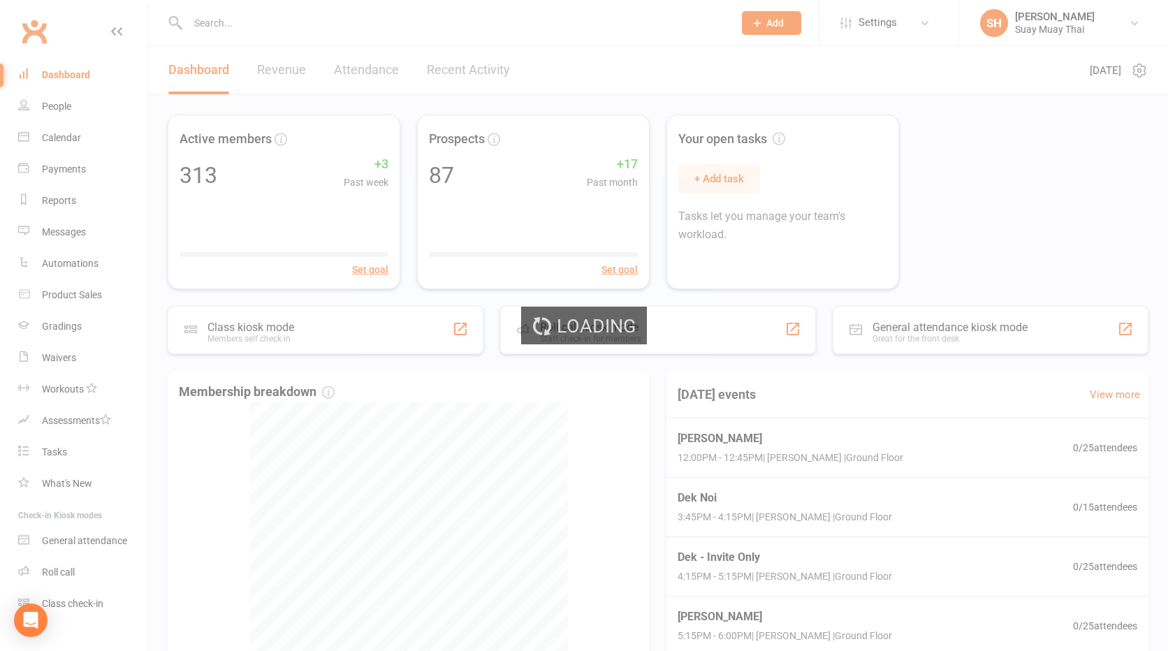
select select "no_trial"
select select "100"
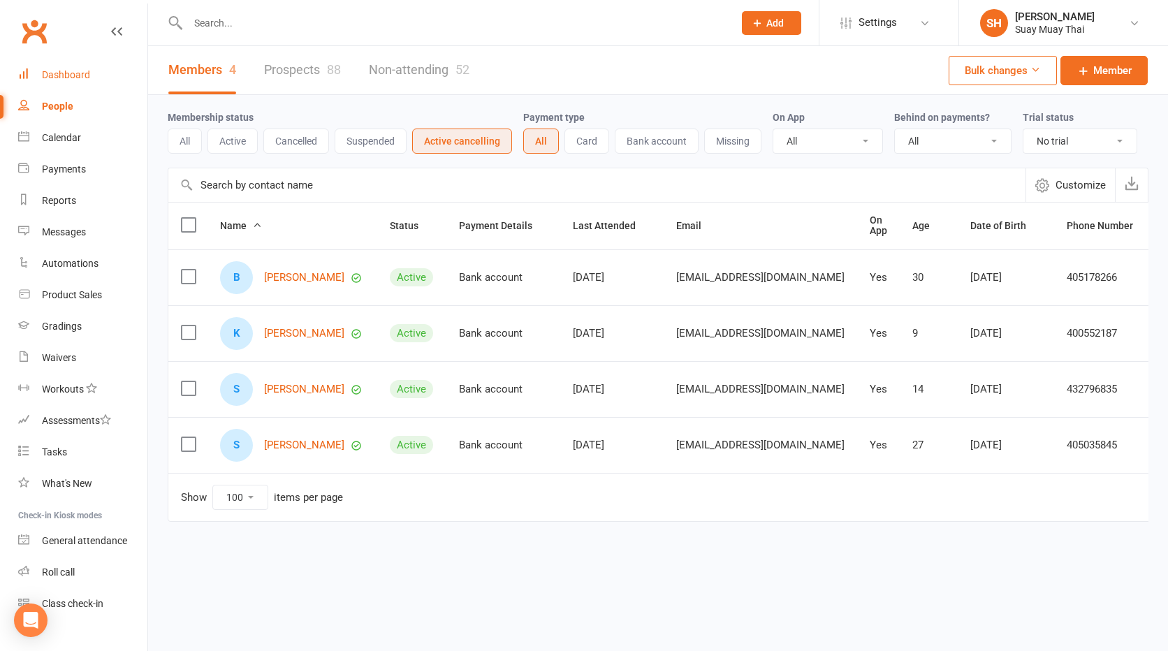
click at [46, 77] on div "Dashboard" at bounding box center [66, 74] width 48 height 11
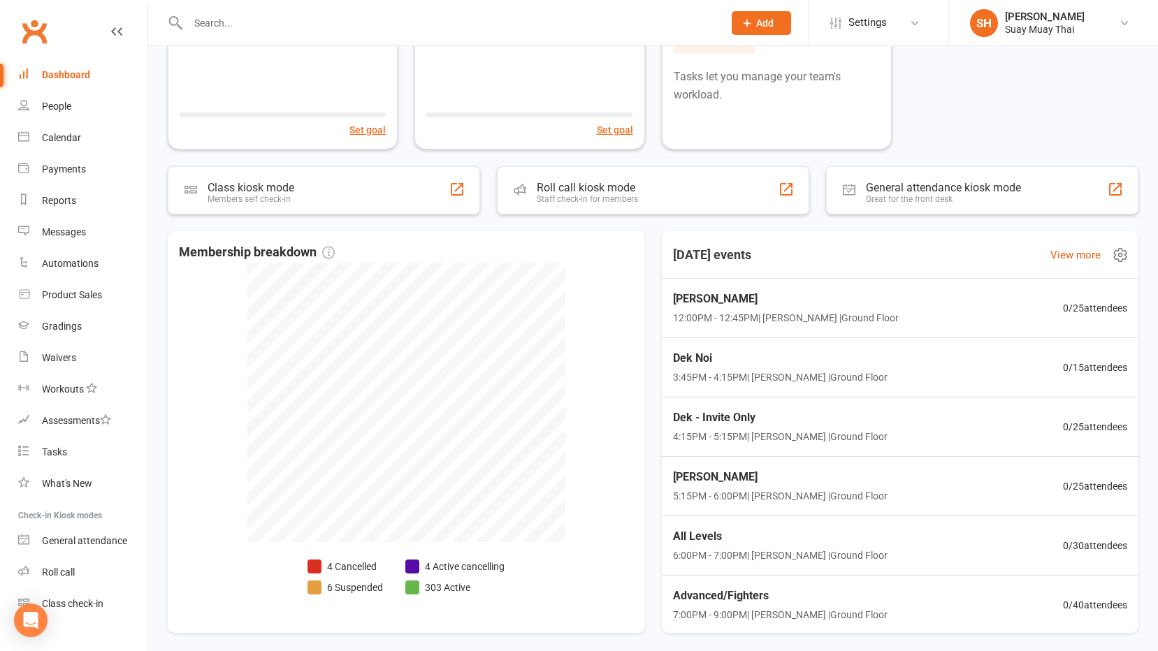
scroll to position [1, 0]
click at [447, 584] on li "303 Active" at bounding box center [454, 587] width 99 height 15
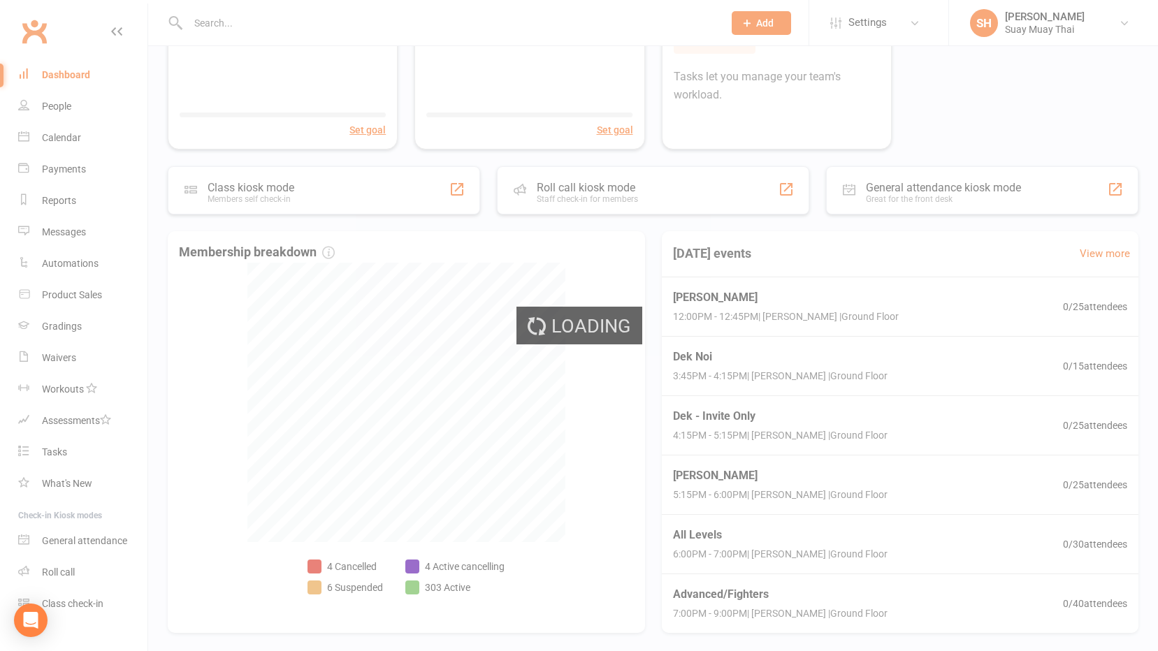
select select "no_trial"
select select "100"
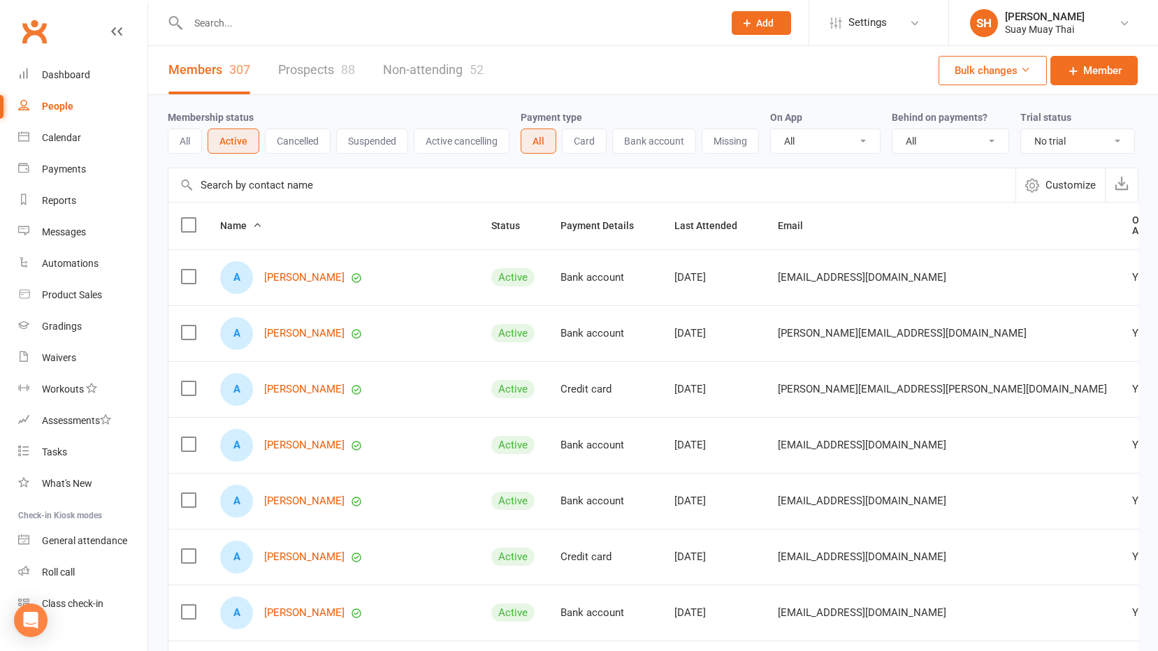
click at [952, 135] on select "All No Yes" at bounding box center [950, 141] width 116 height 24
select select "true"
click at [894, 130] on select "All No Yes" at bounding box center [950, 141] width 116 height 24
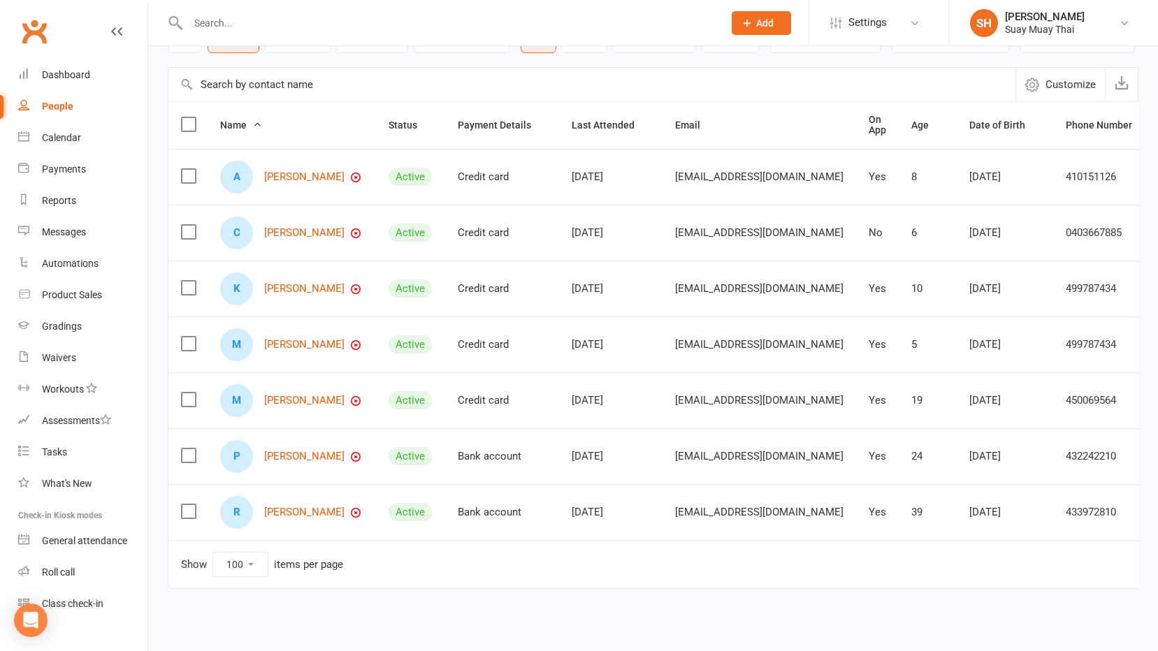
scroll to position [135, 0]
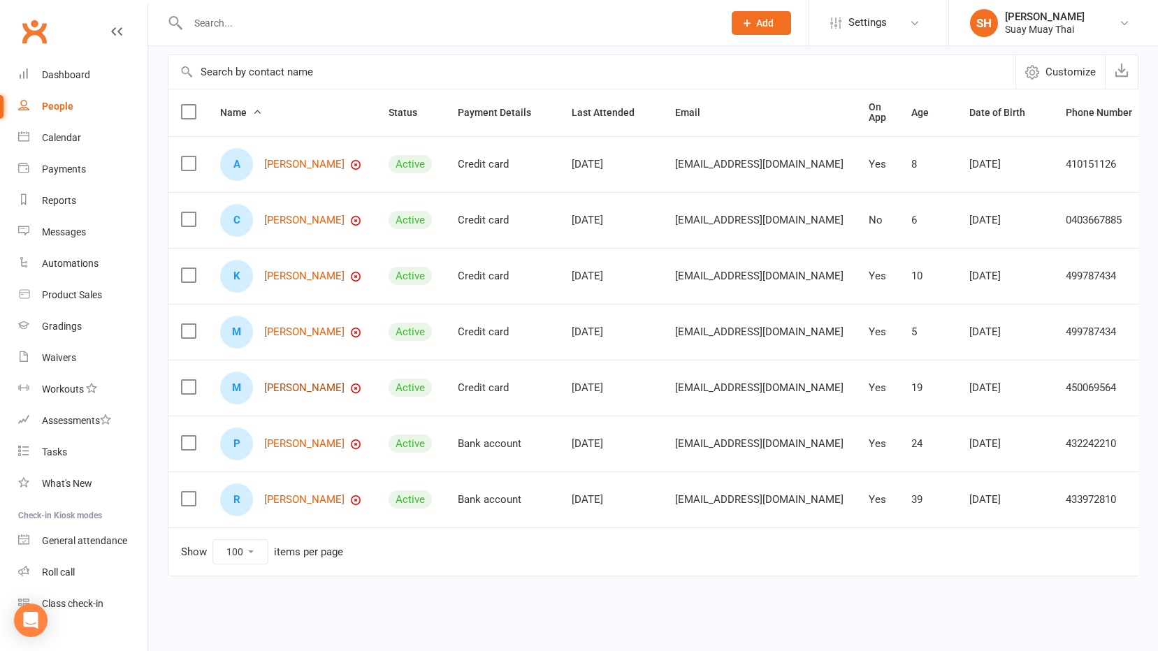
click at [297, 382] on link "[PERSON_NAME]" at bounding box center [304, 388] width 80 height 12
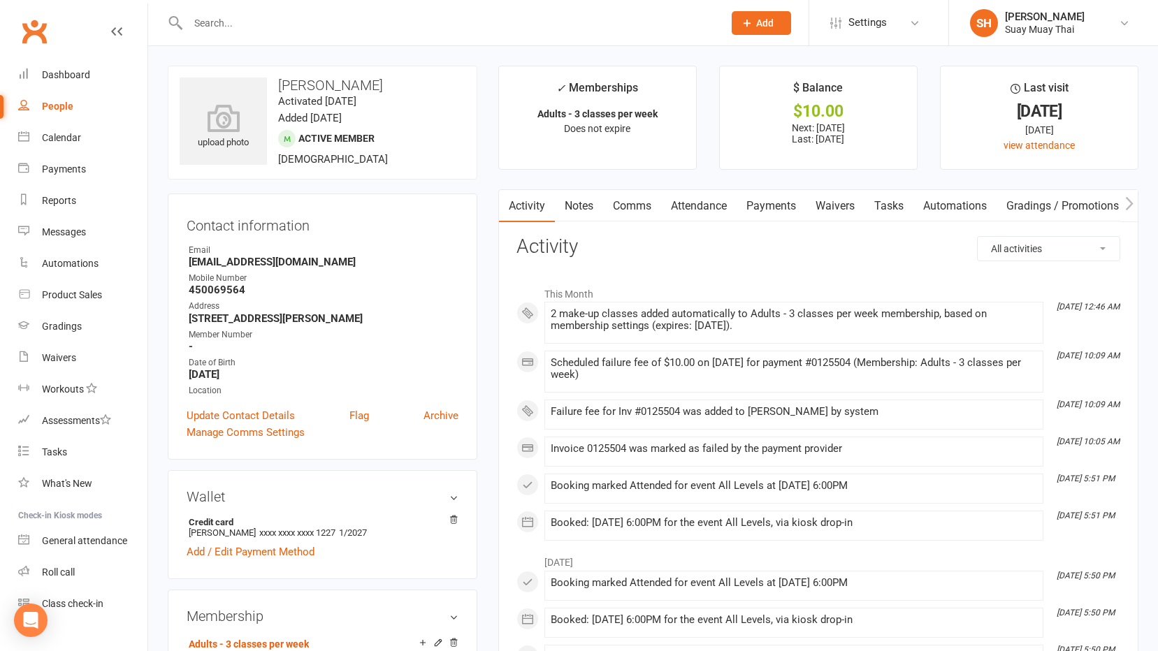
click at [774, 200] on link "Payments" at bounding box center [770, 206] width 69 height 32
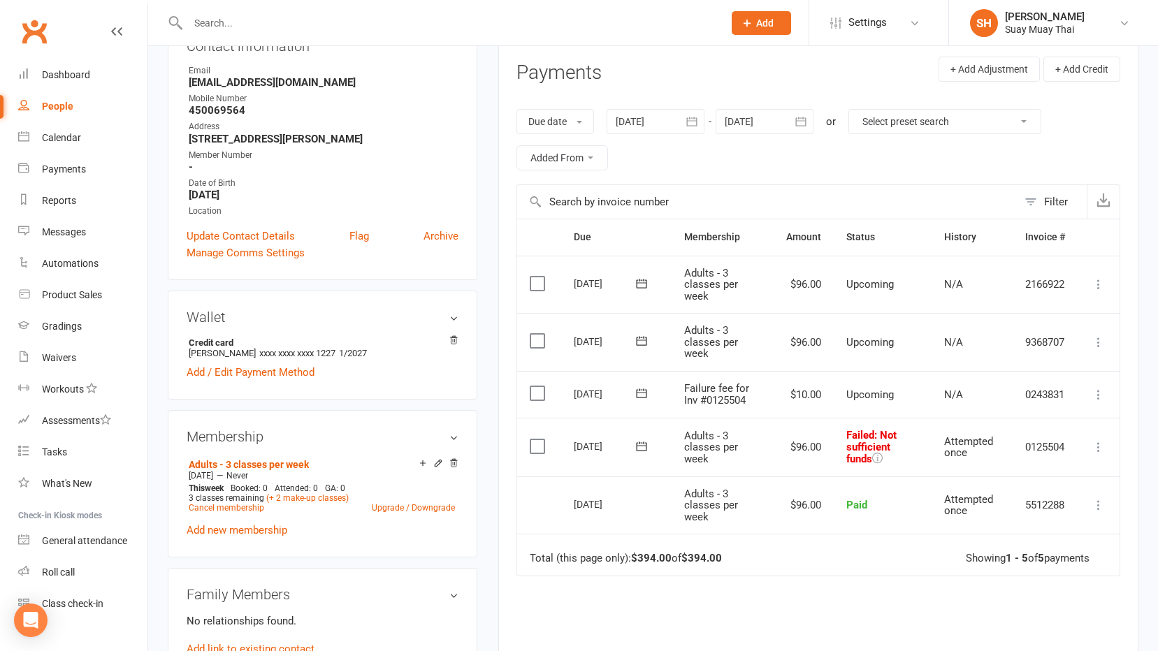
scroll to position [279, 0]
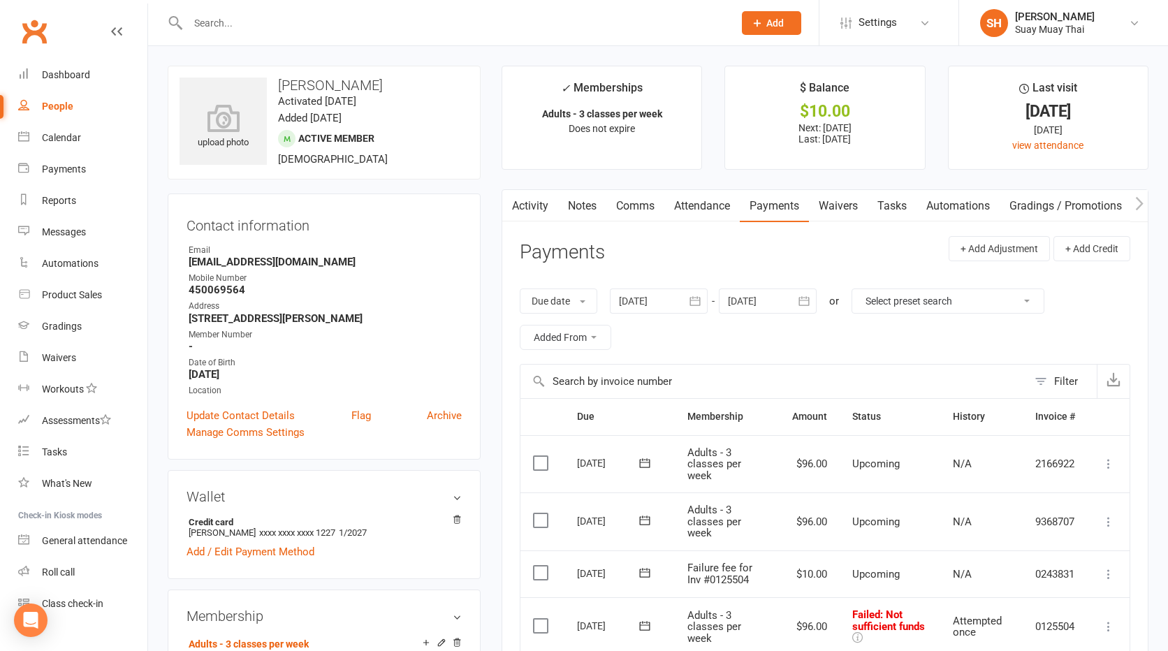
select select "no_trial"
select select "100"
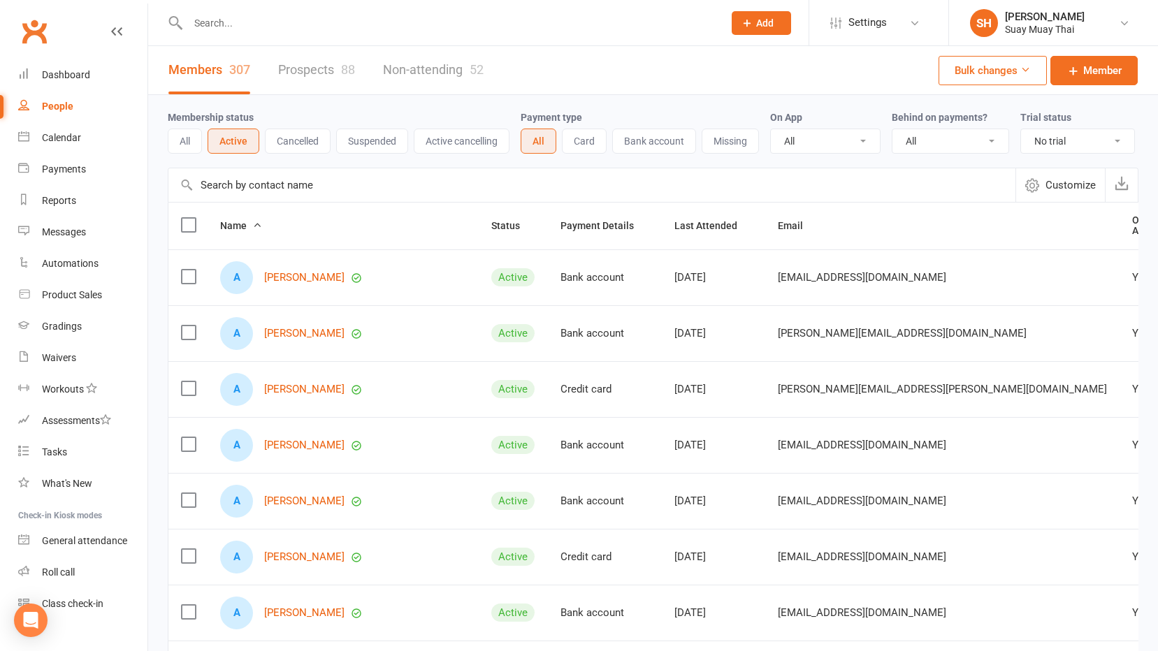
click at [936, 142] on select "All No Yes" at bounding box center [950, 141] width 116 height 24
select select "true"
click at [894, 130] on select "All No Yes" at bounding box center [950, 141] width 116 height 24
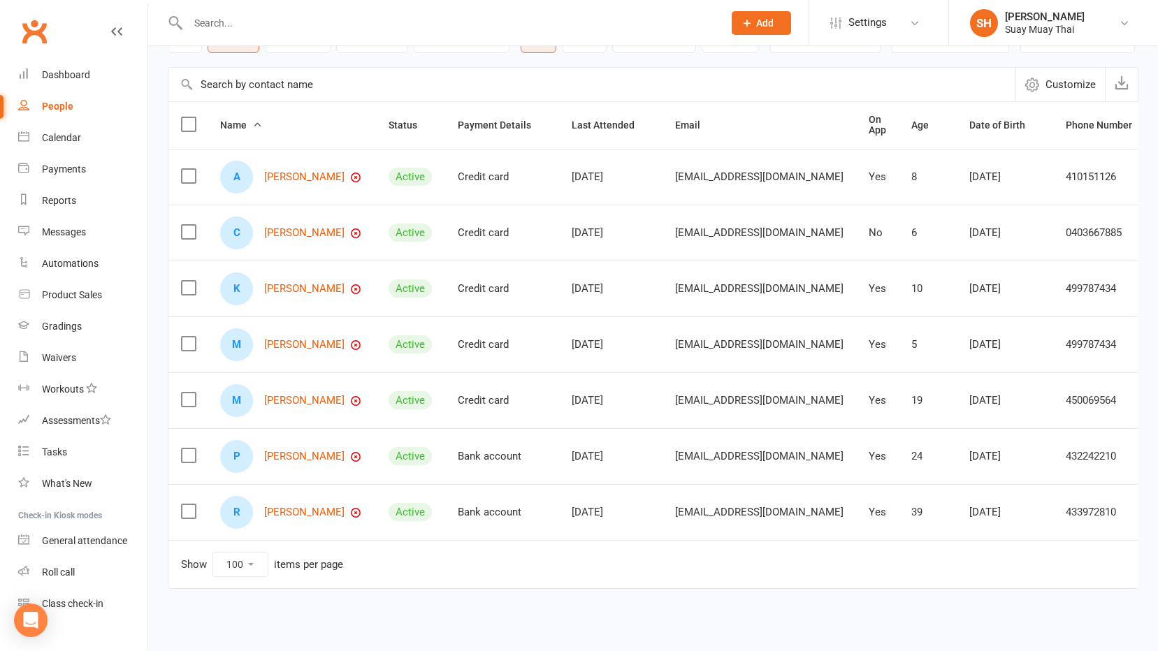
scroll to position [135, 0]
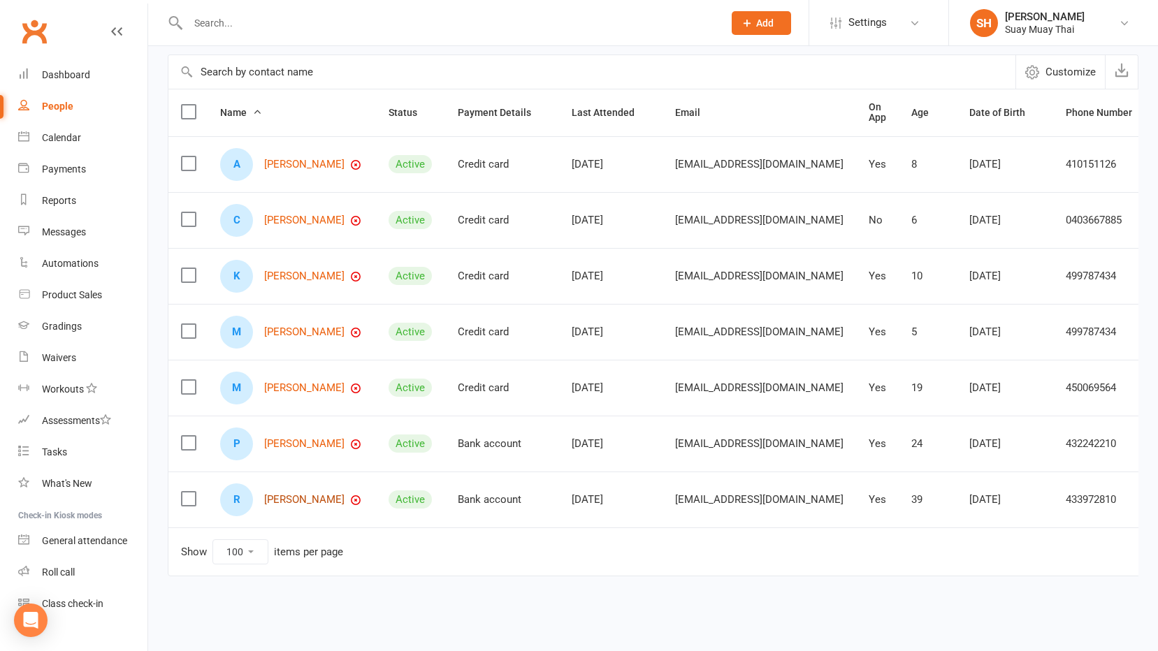
click at [283, 494] on link "[PERSON_NAME]" at bounding box center [304, 500] width 80 height 12
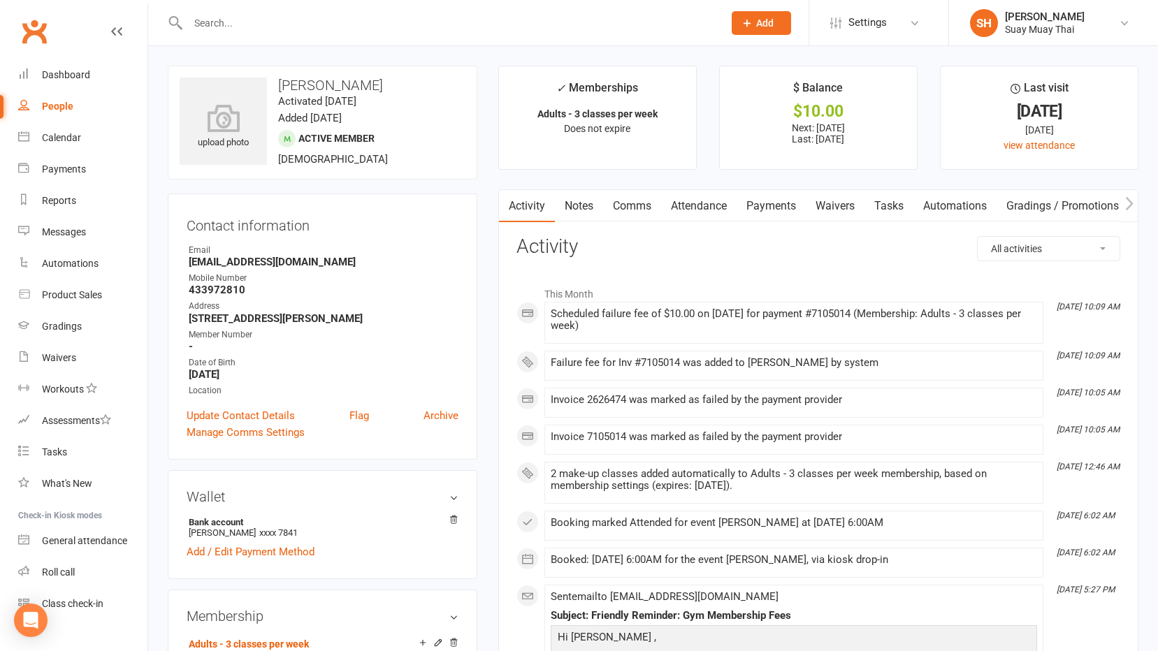
click at [785, 205] on link "Payments" at bounding box center [770, 206] width 69 height 32
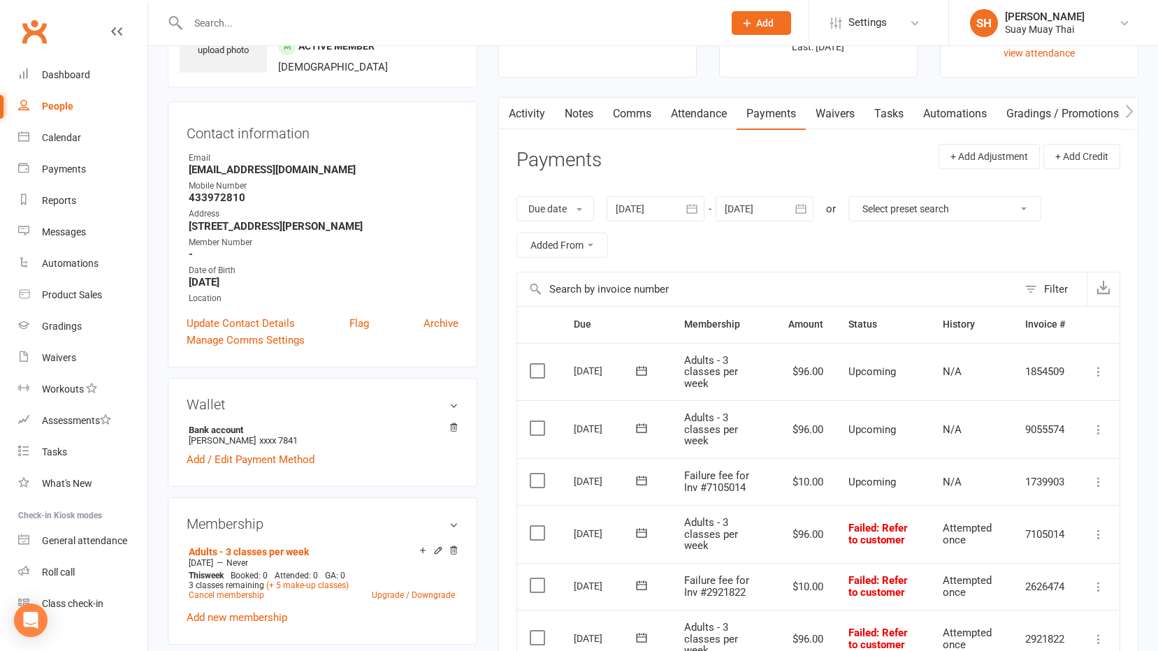
scroll to position [279, 0]
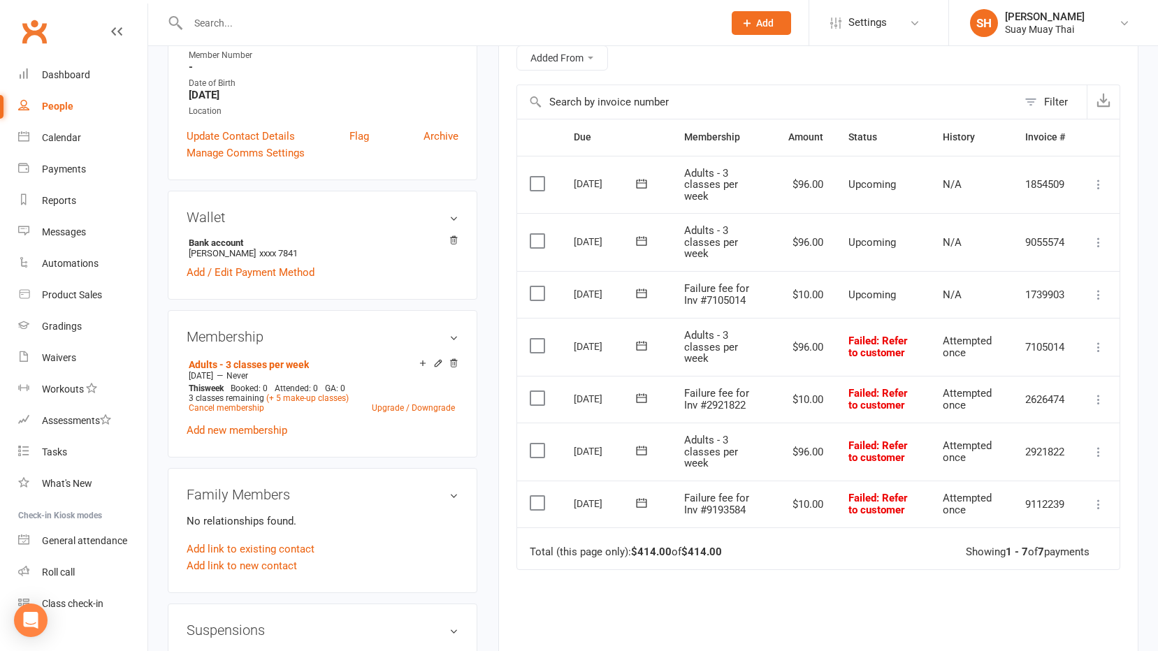
click at [1096, 347] on icon at bounding box center [1098, 347] width 14 height 14
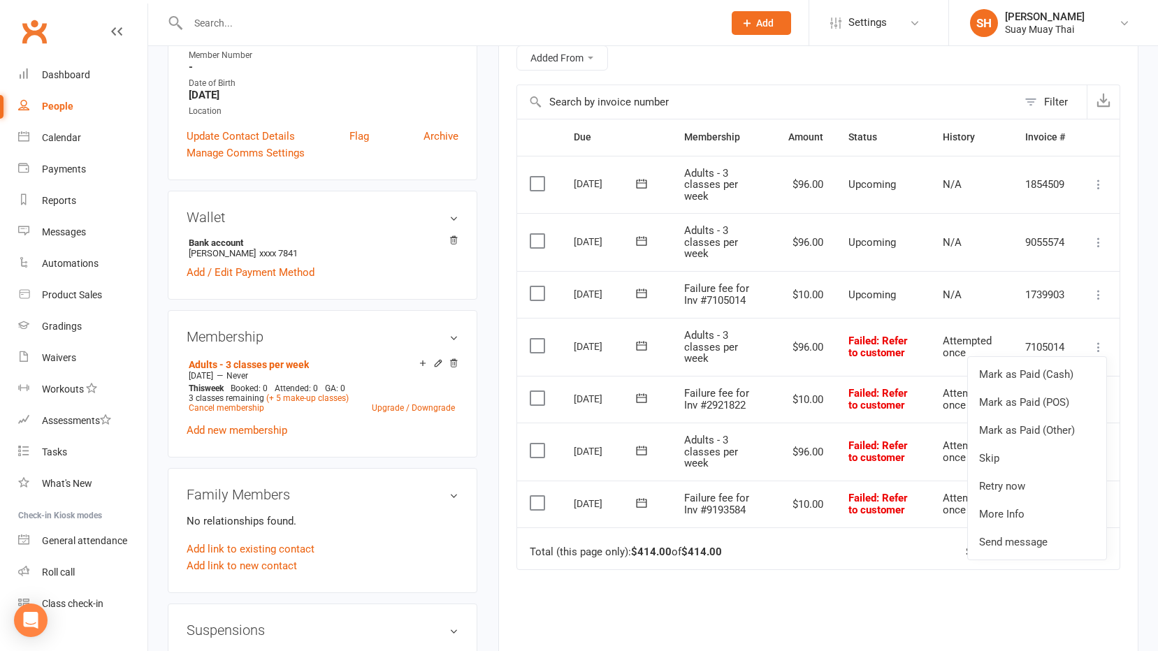
click at [1098, 345] on icon at bounding box center [1098, 347] width 14 height 14
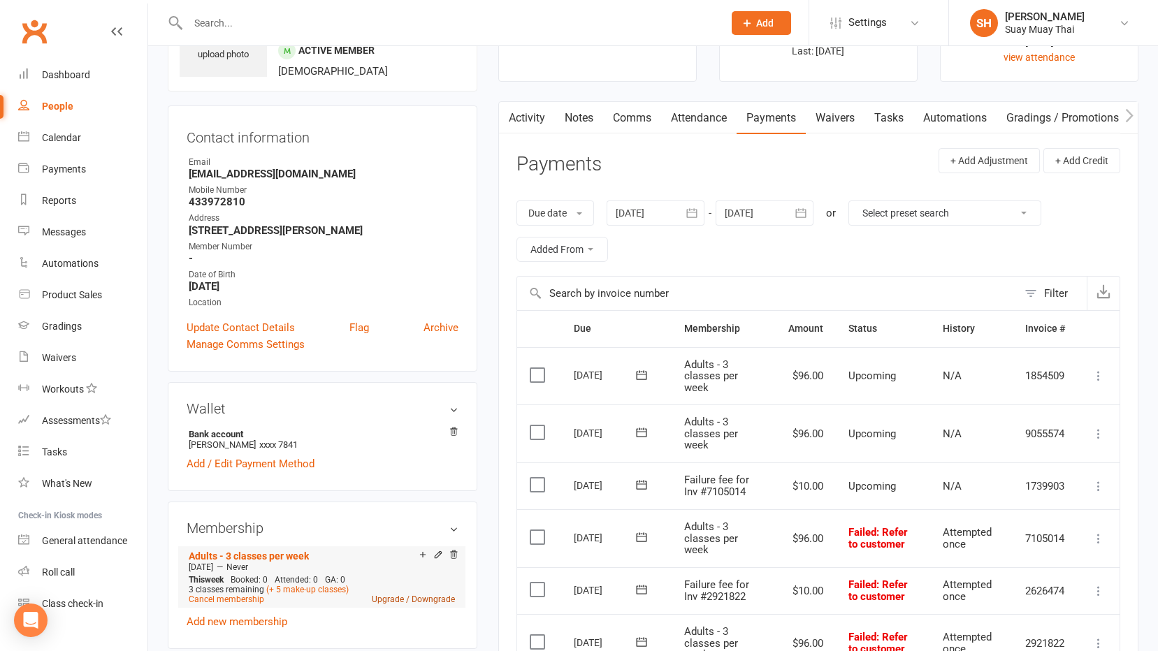
scroll to position [0, 0]
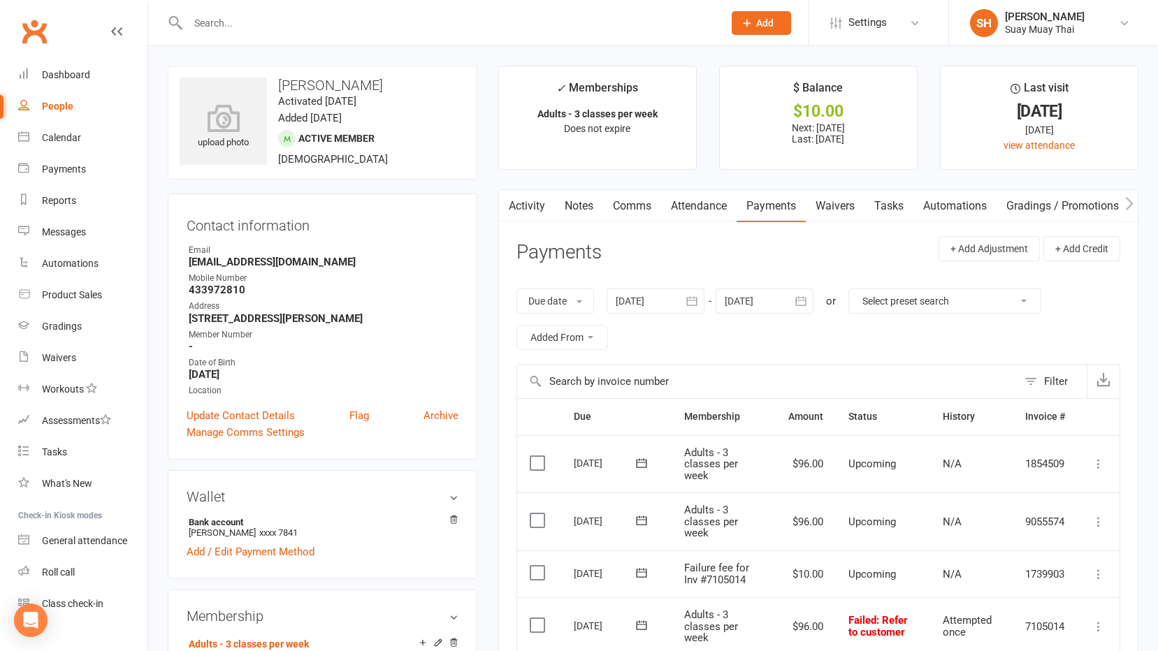
click at [600, 200] on link "Notes" at bounding box center [579, 206] width 48 height 32
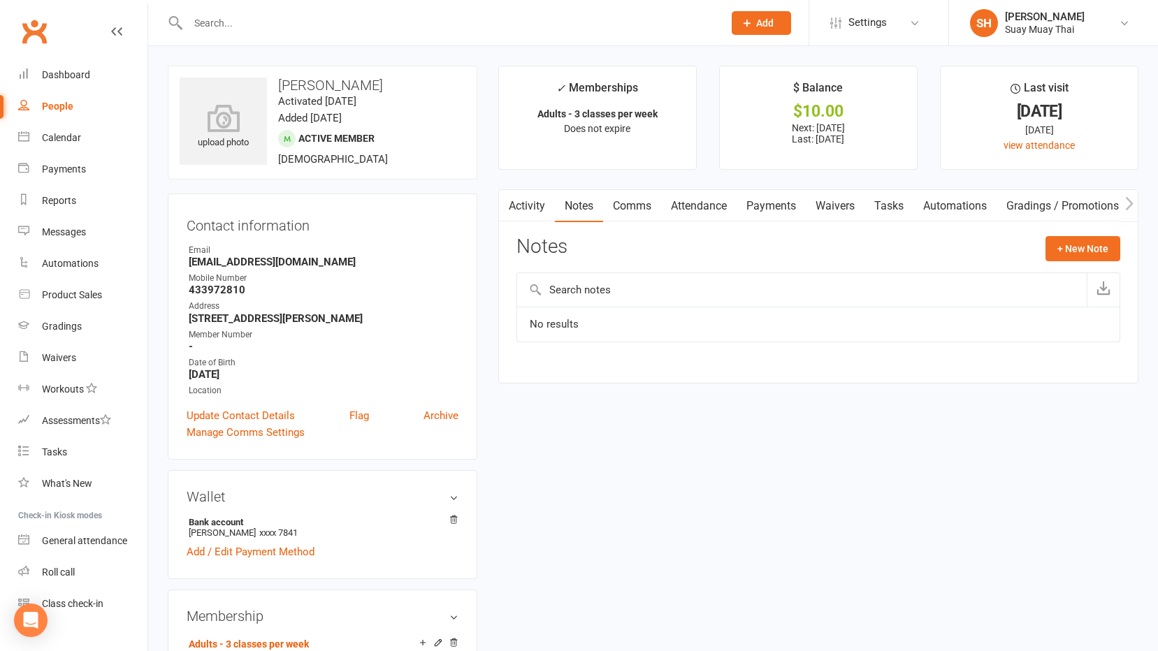
click at [639, 205] on link "Comms" at bounding box center [632, 206] width 58 height 32
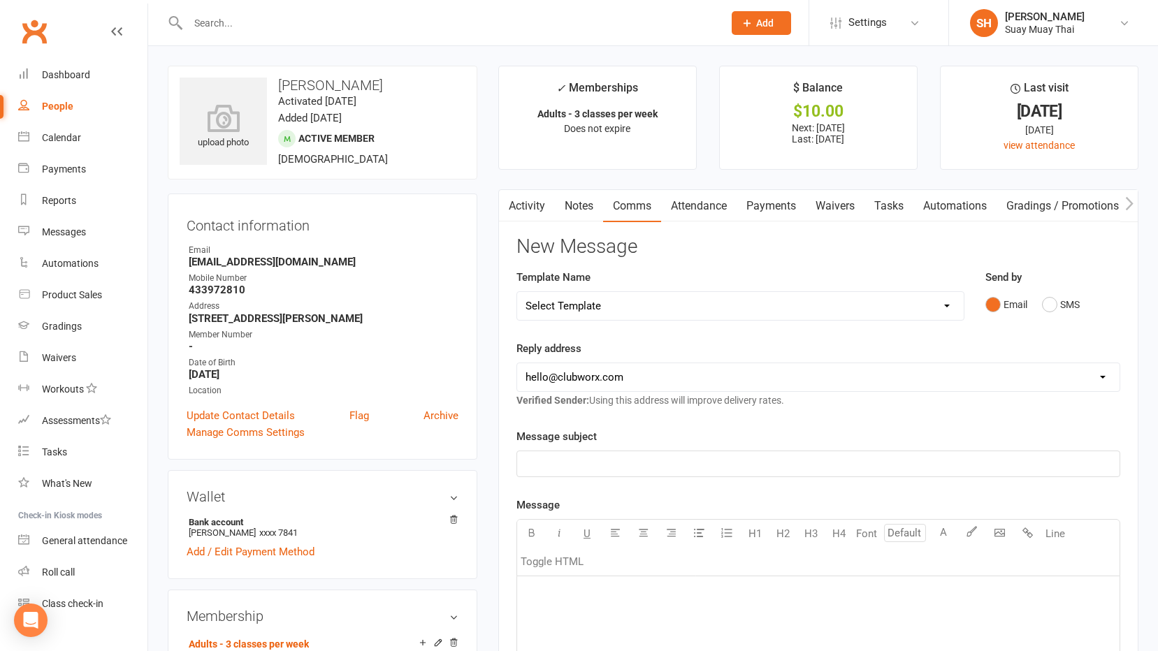
click at [966, 201] on link "Automations" at bounding box center [954, 206] width 83 height 32
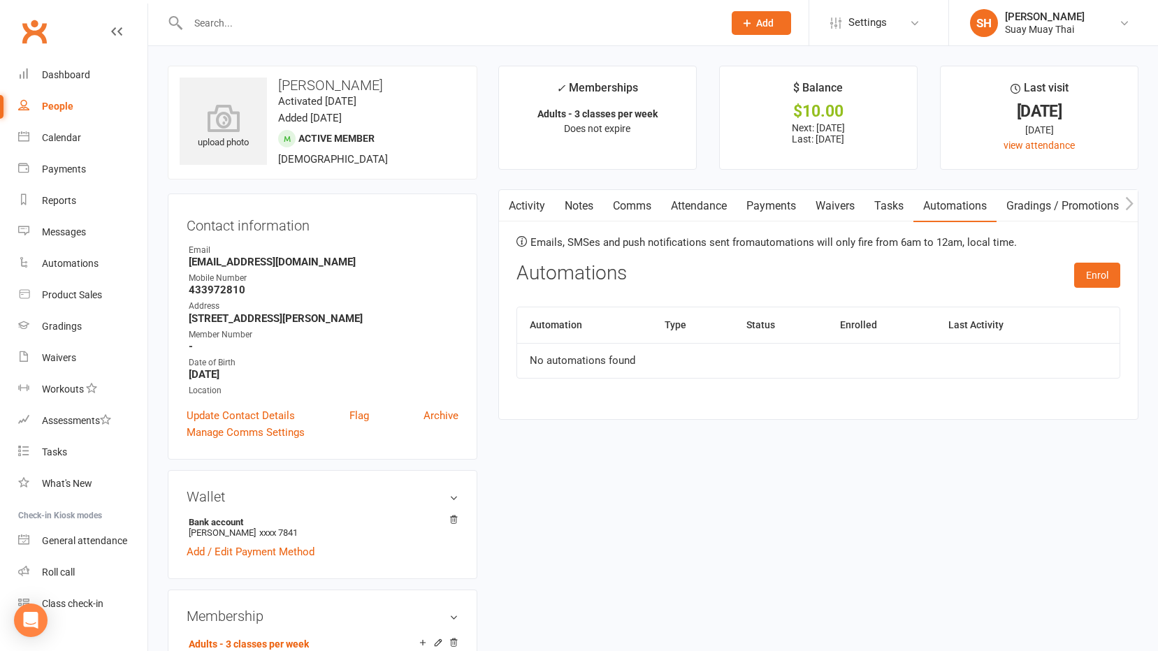
click at [542, 205] on link "Activity" at bounding box center [527, 206] width 56 height 32
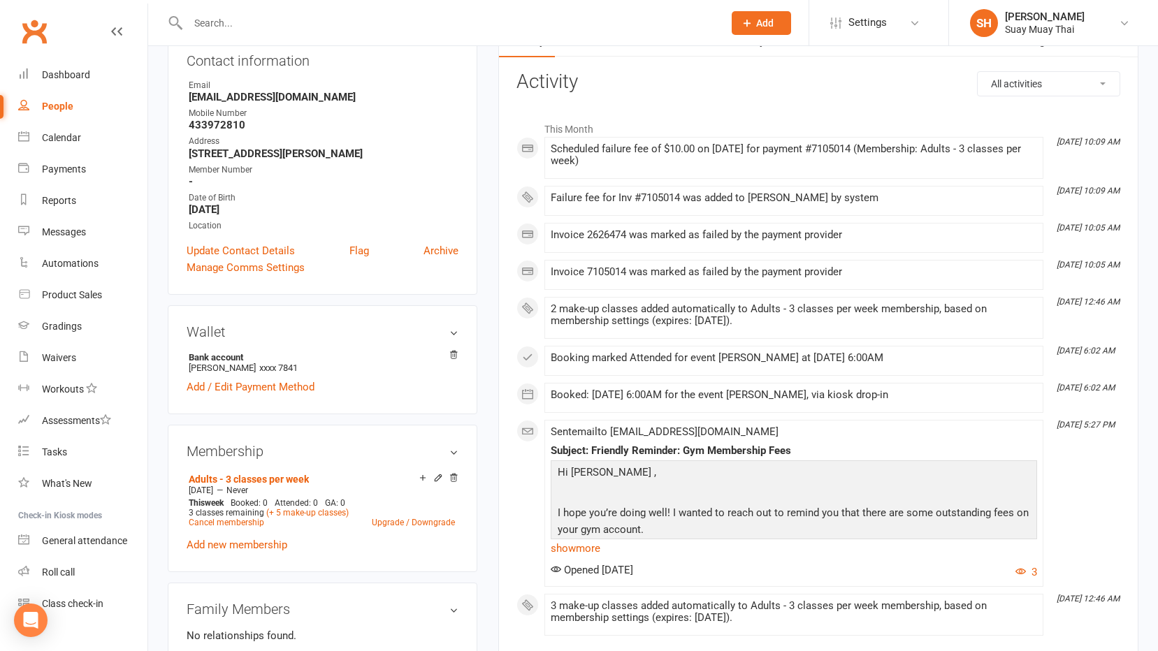
scroll to position [279, 0]
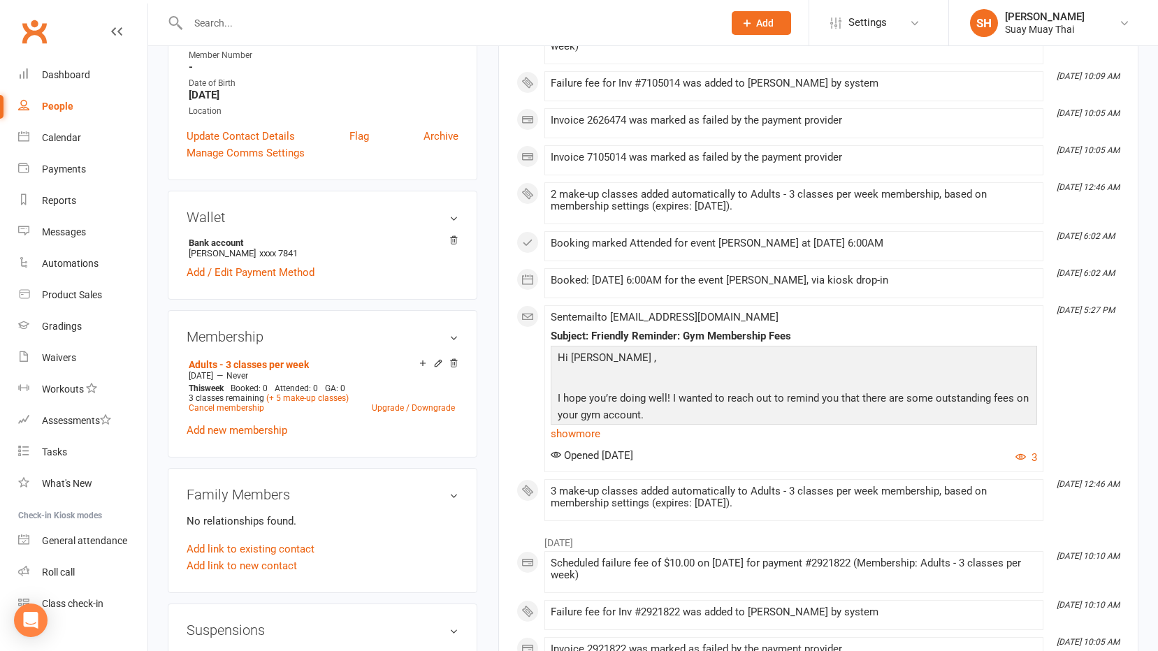
click at [822, 383] on p at bounding box center [793, 380] width 479 height 20
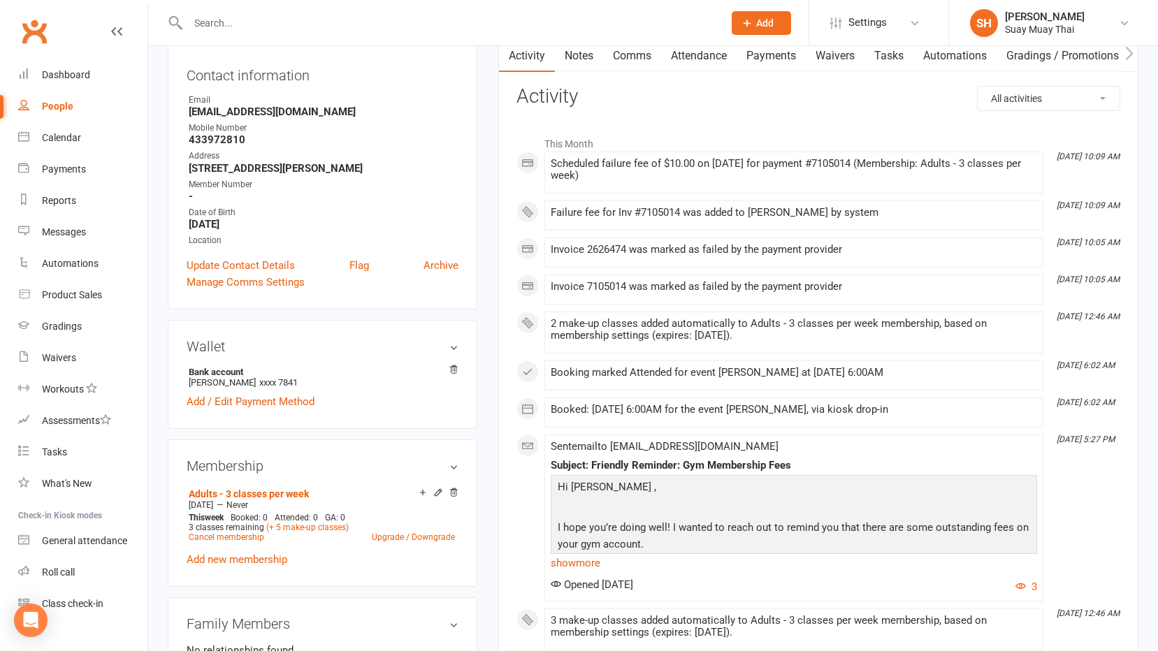
scroll to position [0, 0]
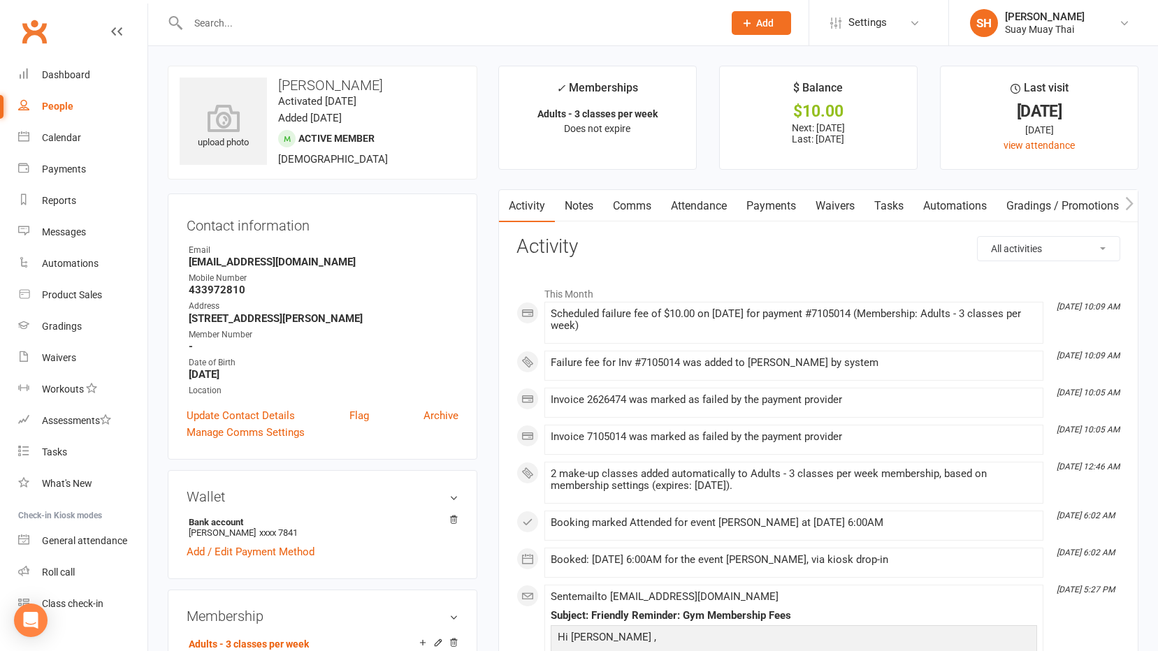
click at [255, 21] on input "text" at bounding box center [449, 23] width 530 height 20
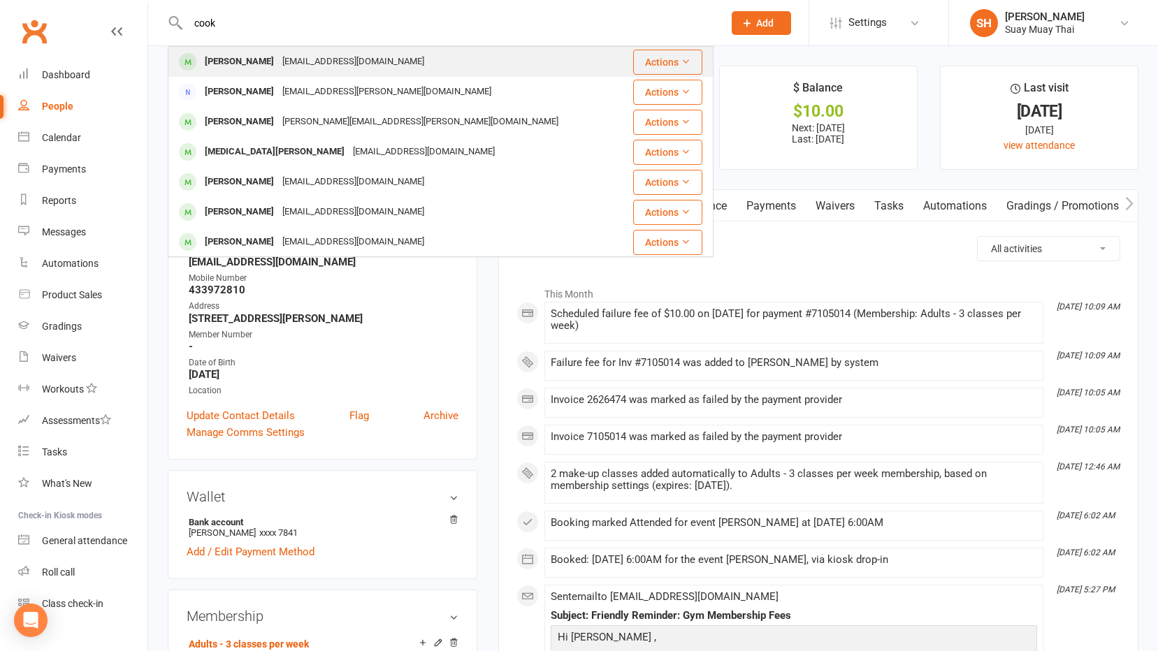
type input "cook"
click at [229, 57] on div "[PERSON_NAME]" at bounding box center [240, 62] width 78 height 20
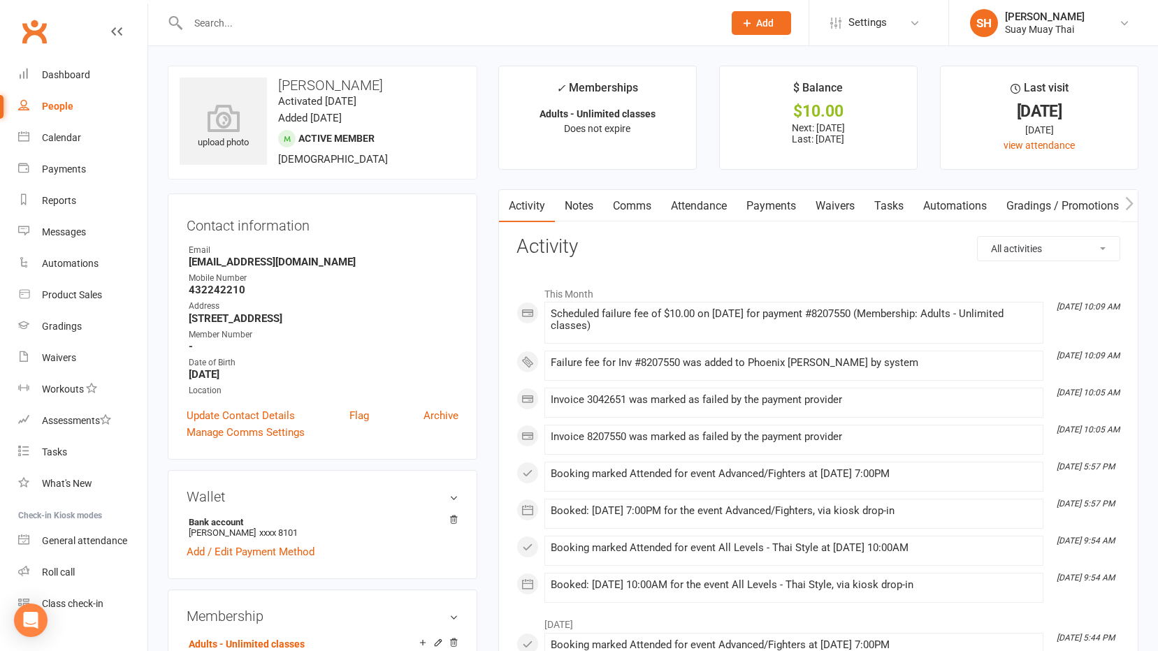
click at [761, 196] on link "Payments" at bounding box center [770, 206] width 69 height 32
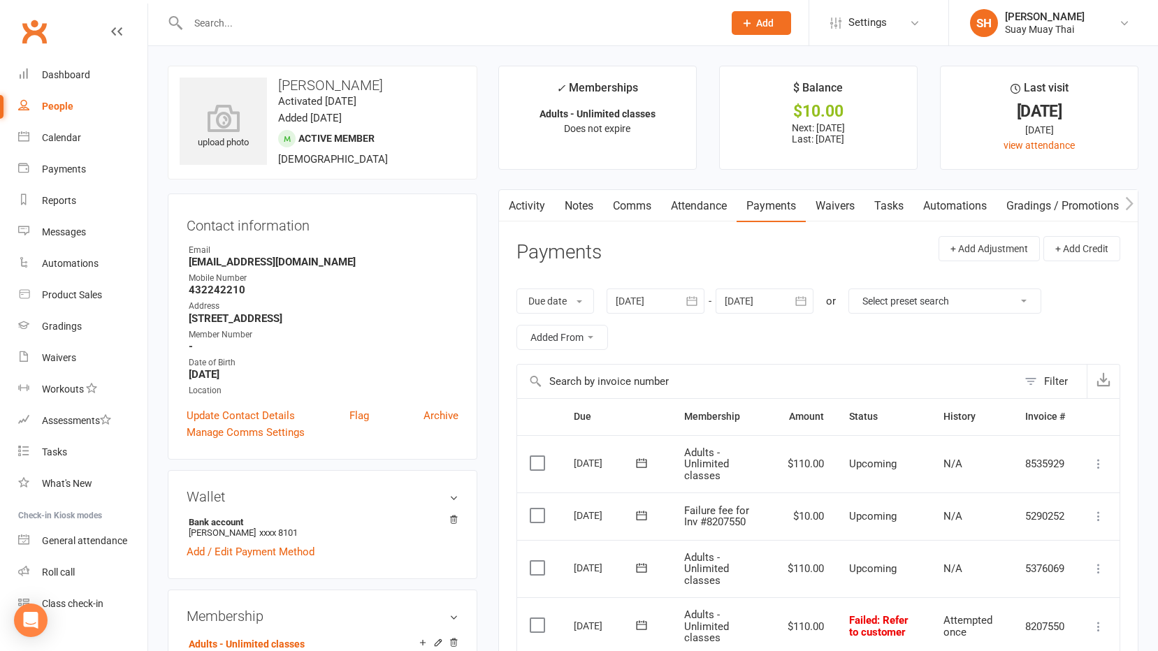
click at [266, 24] on input "text" at bounding box center [449, 23] width 530 height 20
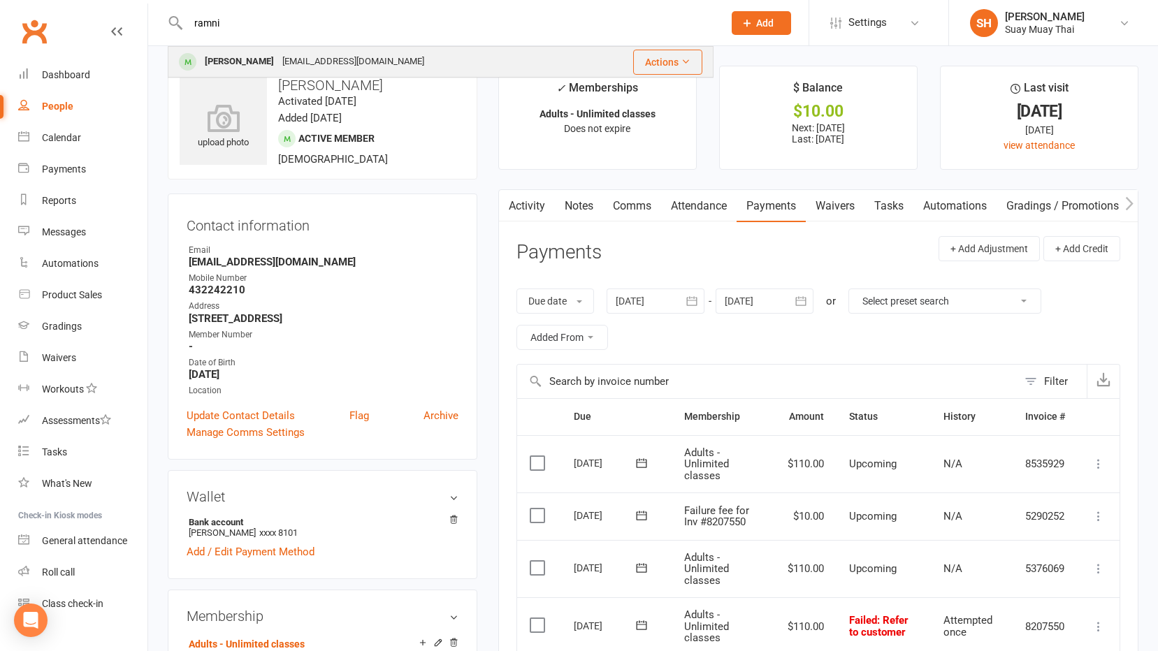
type input "ramni"
click at [247, 59] on div "[PERSON_NAME]" at bounding box center [240, 62] width 78 height 20
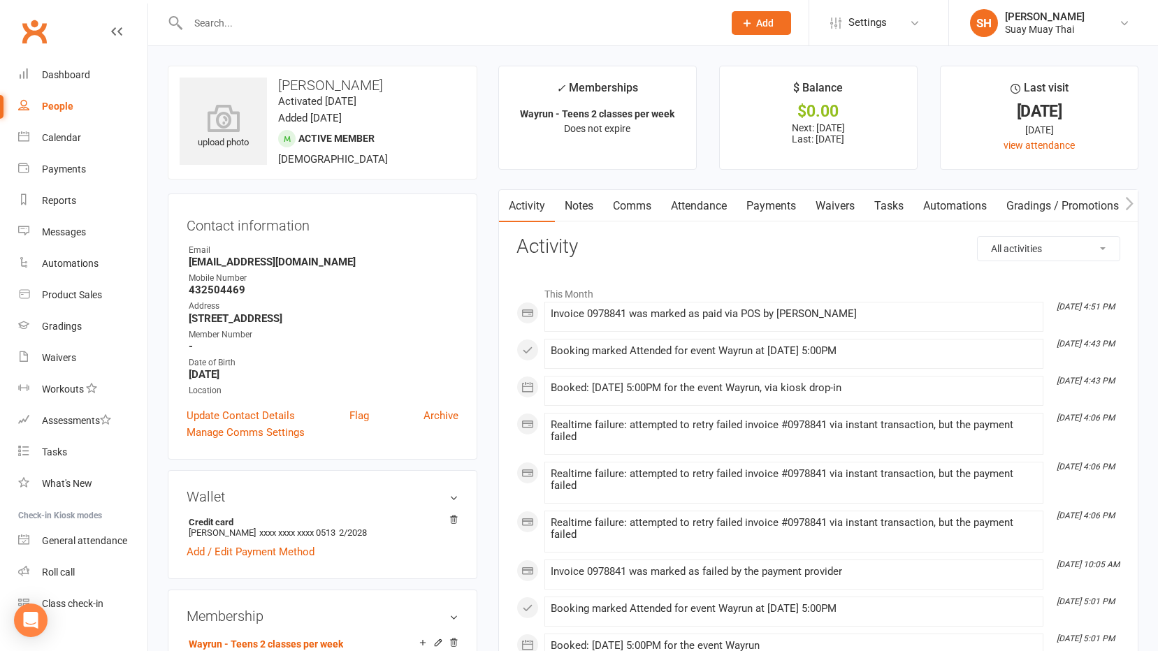
click at [773, 207] on link "Payments" at bounding box center [770, 206] width 69 height 32
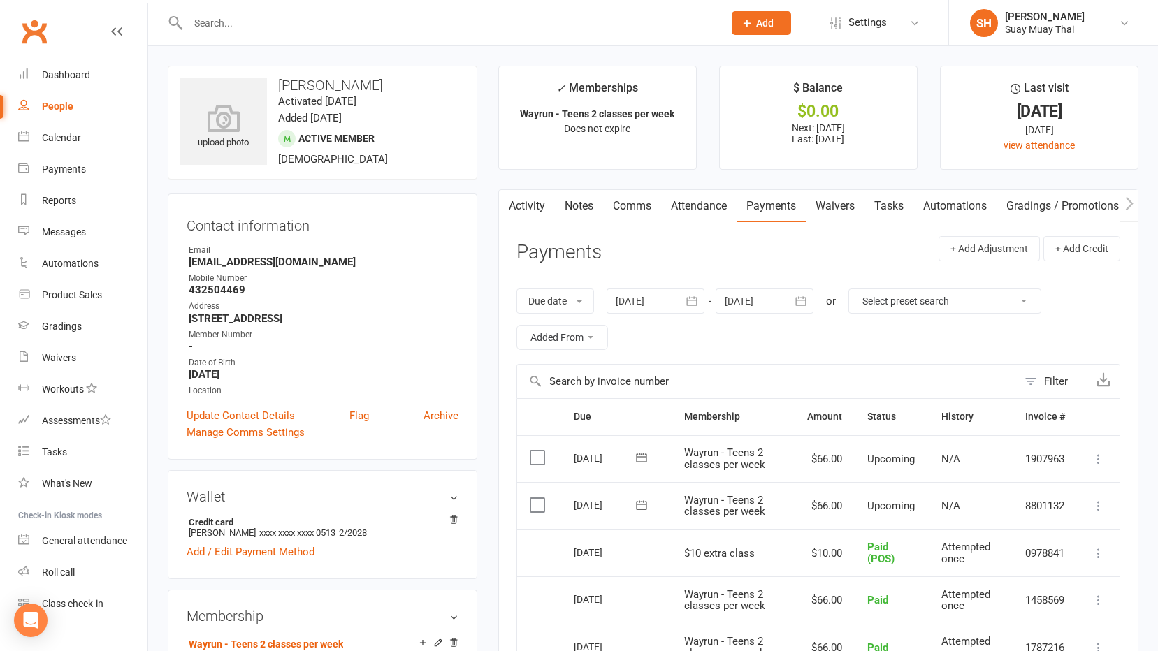
click at [541, 205] on link "Activity" at bounding box center [527, 206] width 56 height 32
